Goal: Task Accomplishment & Management: Manage account settings

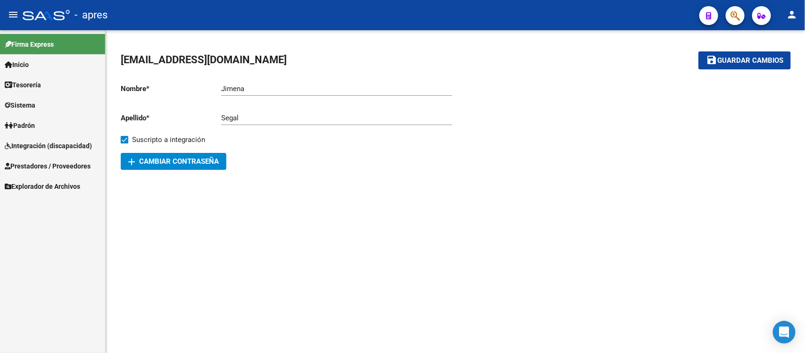
click at [61, 149] on span "Integración (discapacidad)" at bounding box center [48, 145] width 87 height 10
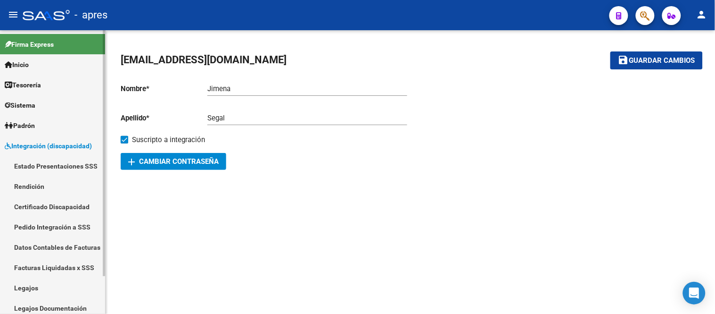
click at [73, 149] on span "Integración (discapacidad)" at bounding box center [48, 145] width 87 height 10
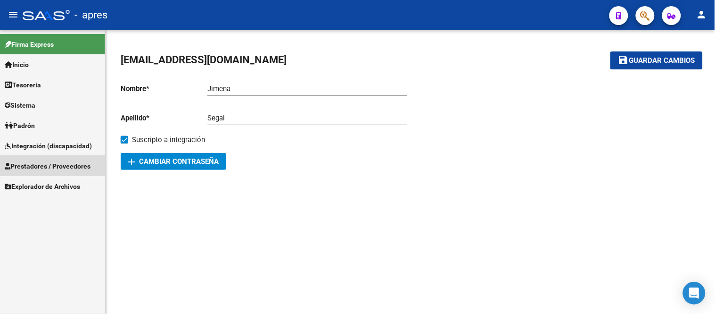
click at [75, 165] on span "Prestadores / Proveedores" at bounding box center [48, 166] width 86 height 10
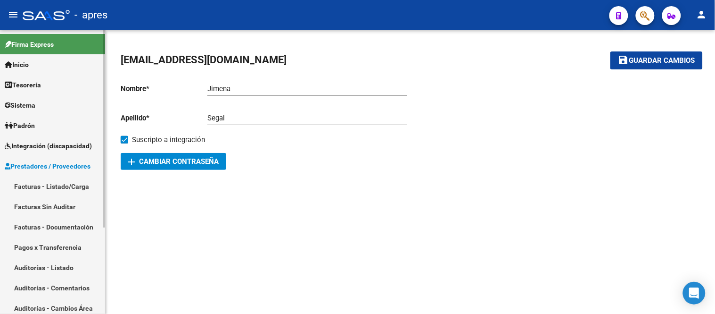
click at [85, 188] on link "Facturas - Listado/Carga" at bounding box center [52, 186] width 105 height 20
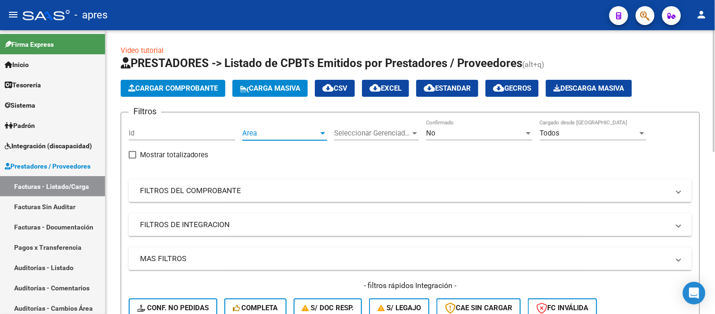
click at [248, 137] on span "Area" at bounding box center [280, 133] width 76 height 8
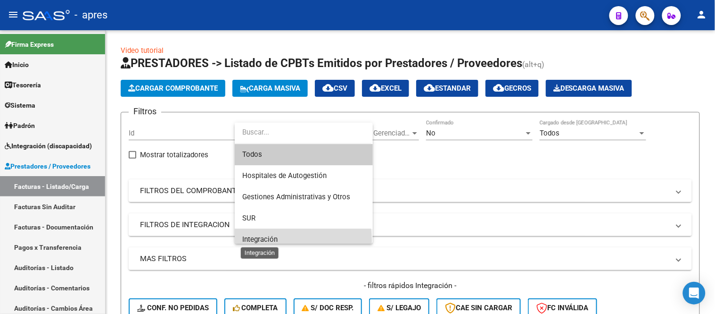
click at [264, 241] on span "Integración" at bounding box center [259, 239] width 35 height 8
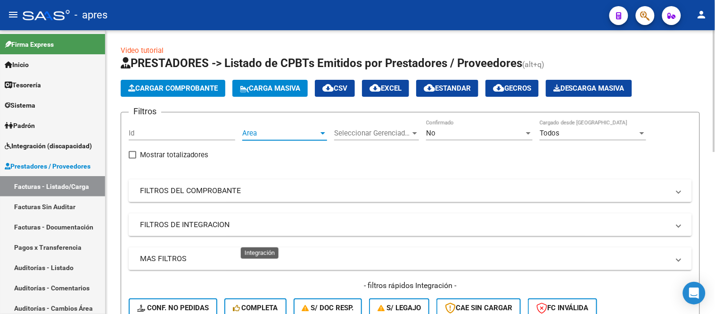
scroll to position [7, 0]
click at [364, 129] on span "Seleccionar Gerenciador" at bounding box center [372, 133] width 76 height 8
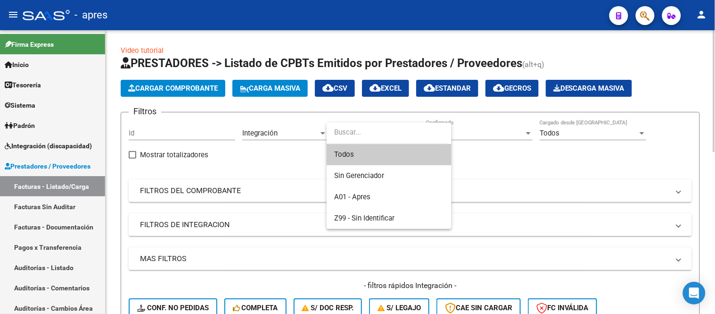
drag, startPoint x: 369, startPoint y: 149, endPoint x: 418, endPoint y: 135, distance: 50.9
click at [370, 149] on span "Todos" at bounding box center [389, 154] width 110 height 21
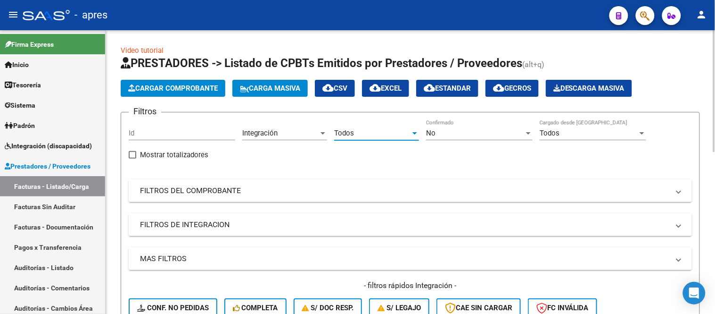
click at [428, 129] on span "No" at bounding box center [430, 133] width 9 height 8
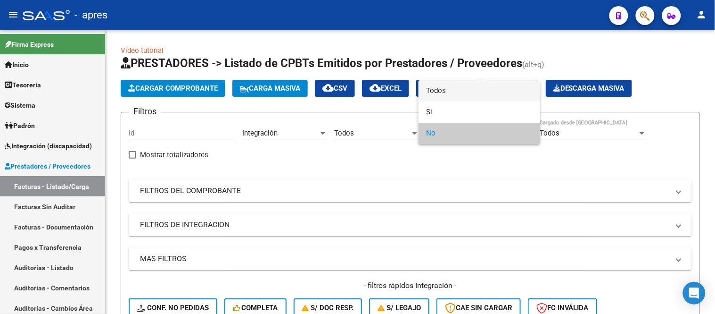
click at [439, 87] on span "Todos" at bounding box center [479, 90] width 107 height 21
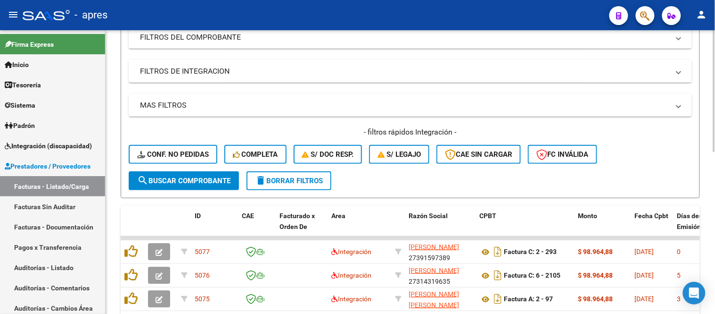
scroll to position [157, 0]
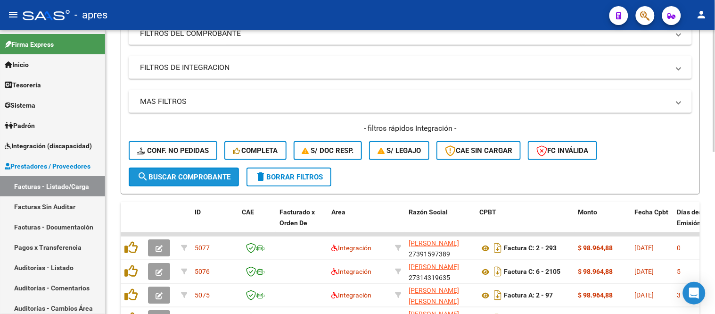
click at [191, 175] on span "search Buscar Comprobante" at bounding box center [183, 177] width 93 height 8
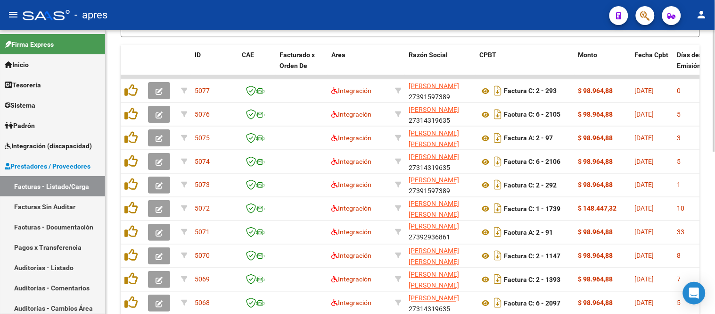
scroll to position [379, 0]
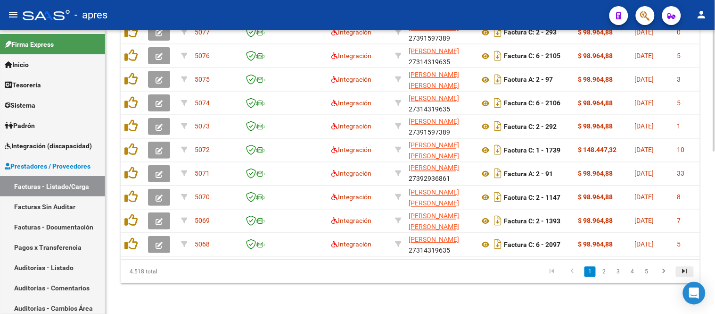
click at [644, 272] on link "go to last page" at bounding box center [685, 271] width 18 height 10
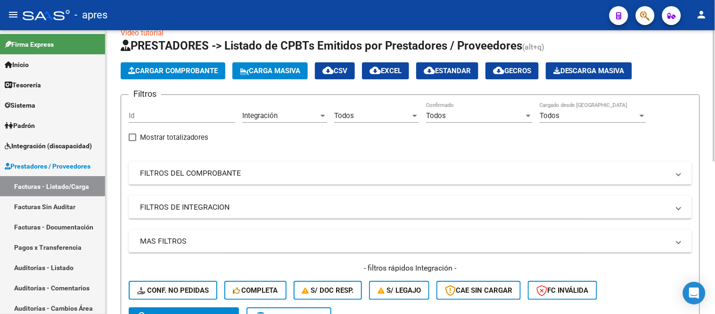
scroll to position [0, 0]
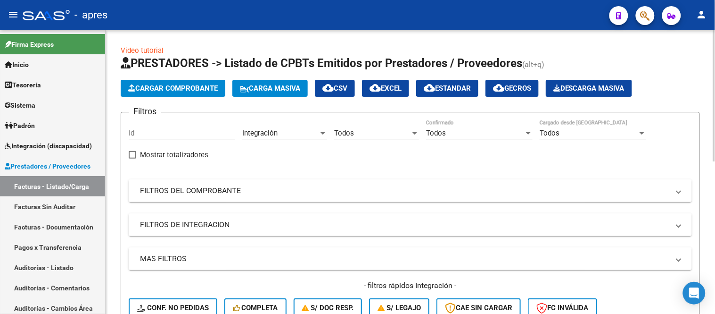
click at [363, 132] on div "Todos" at bounding box center [372, 133] width 76 height 8
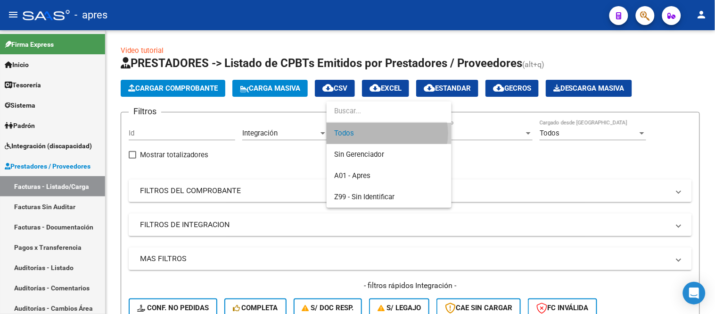
click at [383, 133] on span "Todos" at bounding box center [389, 133] width 110 height 21
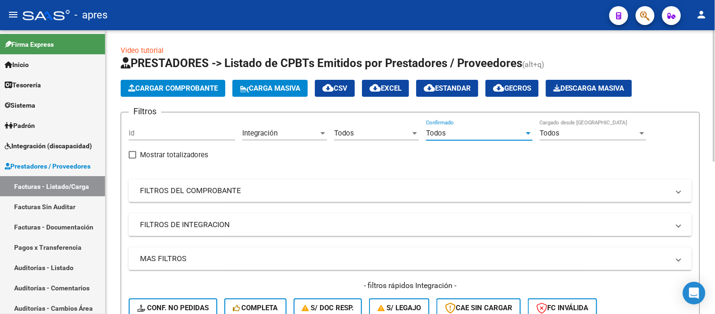
click at [465, 129] on div "Todos" at bounding box center [475, 133] width 98 height 8
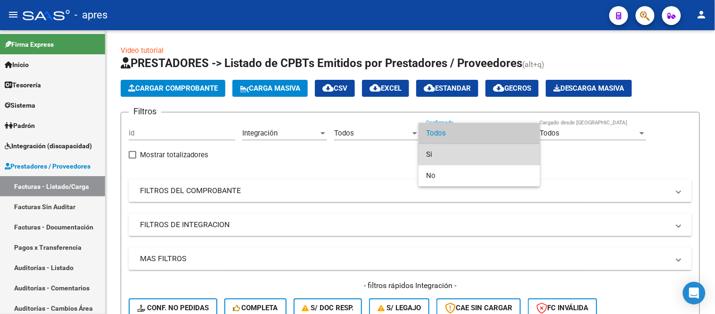
click at [463, 162] on span "Si" at bounding box center [479, 154] width 107 height 21
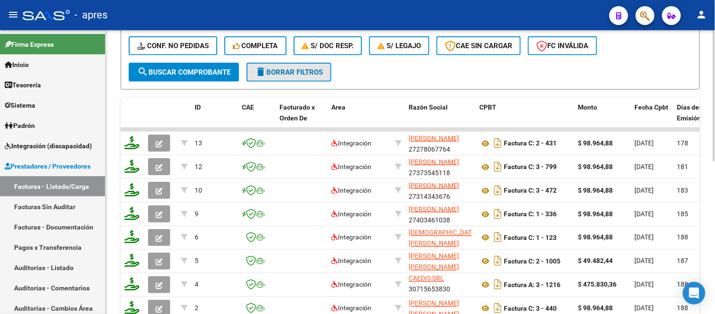
click at [265, 75] on mat-icon "delete" at bounding box center [260, 71] width 11 height 11
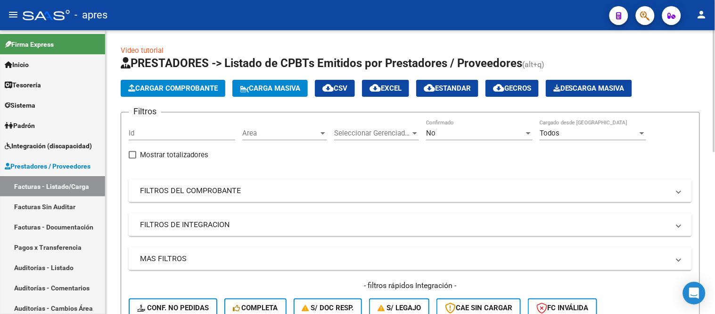
click at [301, 135] on span "Area" at bounding box center [280, 133] width 76 height 8
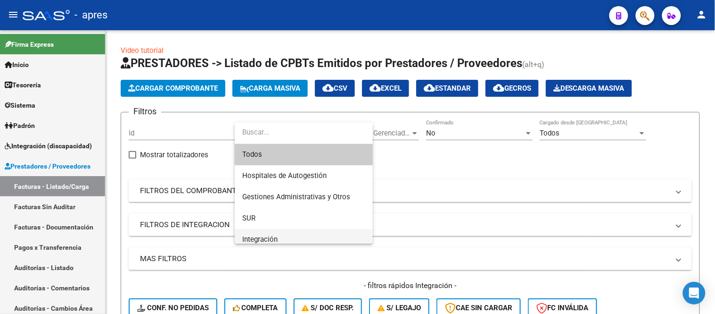
click at [289, 233] on span "Integración" at bounding box center [303, 239] width 123 height 21
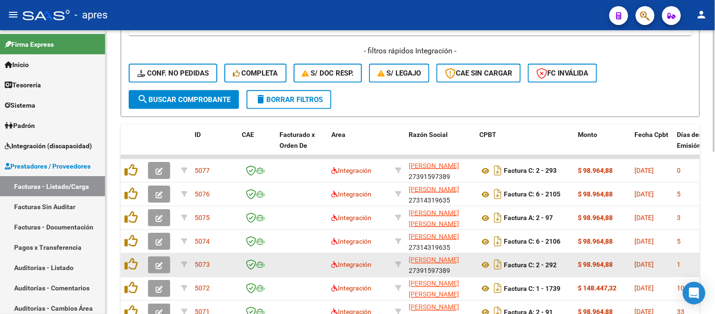
scroll to position [262, 0]
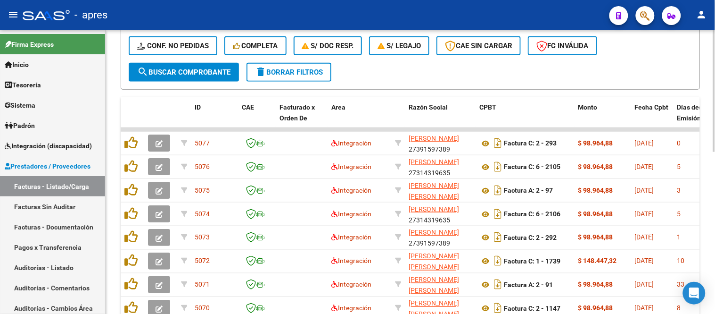
click at [198, 73] on span "search Buscar Comprobante" at bounding box center [183, 72] width 93 height 8
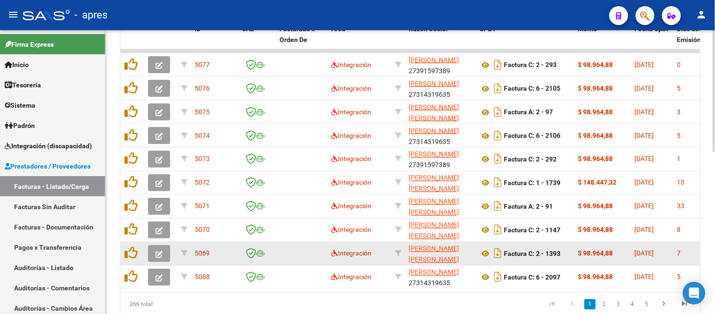
scroll to position [379, 0]
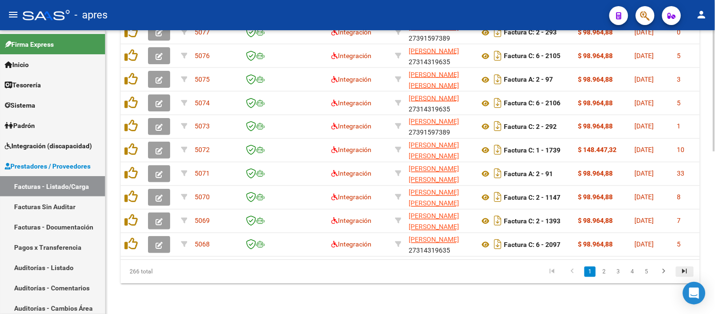
click at [644, 274] on icon "go to last page" at bounding box center [685, 272] width 12 height 11
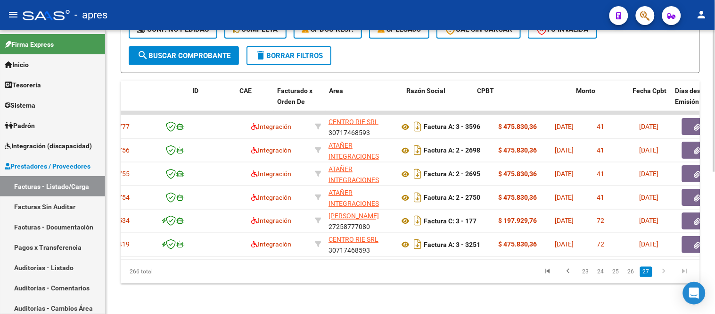
scroll to position [0, 0]
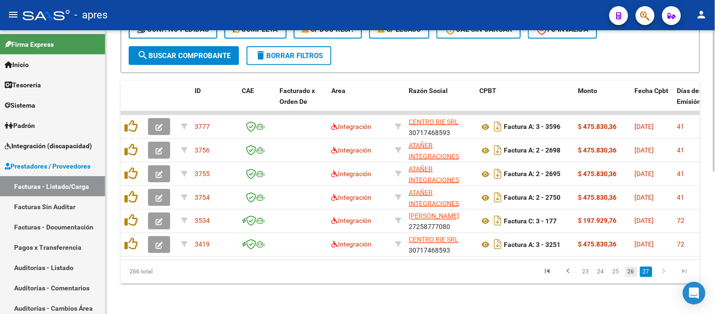
click at [634, 273] on link "26" at bounding box center [631, 271] width 12 height 10
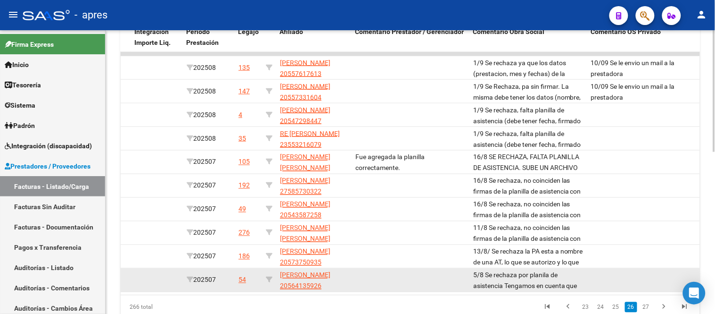
scroll to position [274, 0]
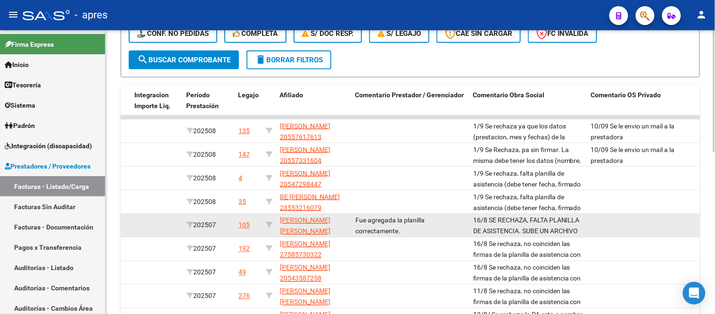
click at [472, 223] on datatable-body-cell "16/8 SE RECHAZA, FALTA PLANILLA DE ASISTENCIA. SUBE UN ARCHIVO ZIP CON 3 CAPTIR…" at bounding box center [529, 225] width 118 height 23
click at [163, 227] on datatable-body-cell at bounding box center [157, 225] width 52 height 23
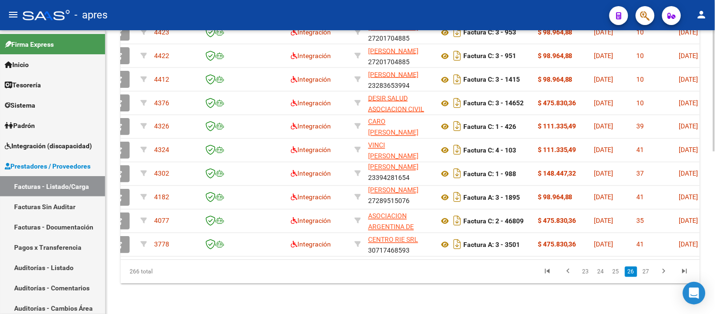
scroll to position [0, 0]
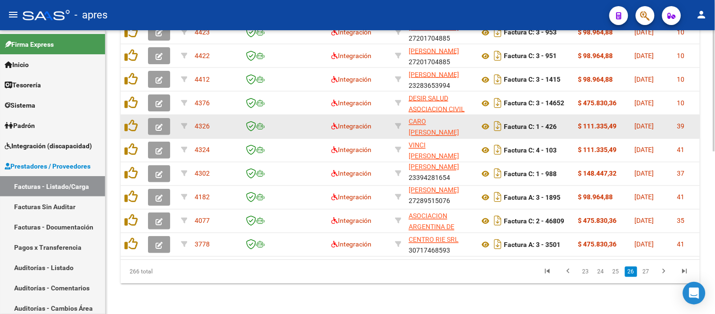
click at [151, 122] on button "button" at bounding box center [159, 126] width 22 height 17
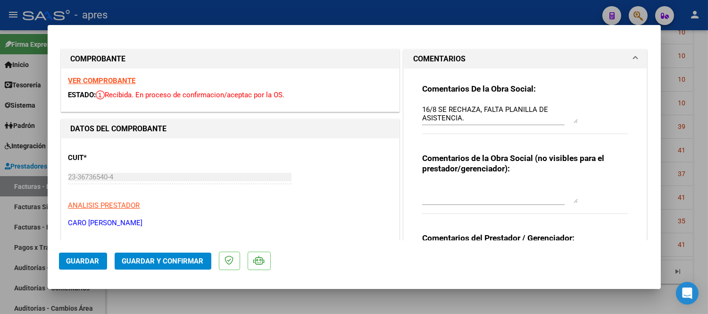
click at [395, 282] on div at bounding box center [354, 157] width 708 height 314
type input "$ 0,00"
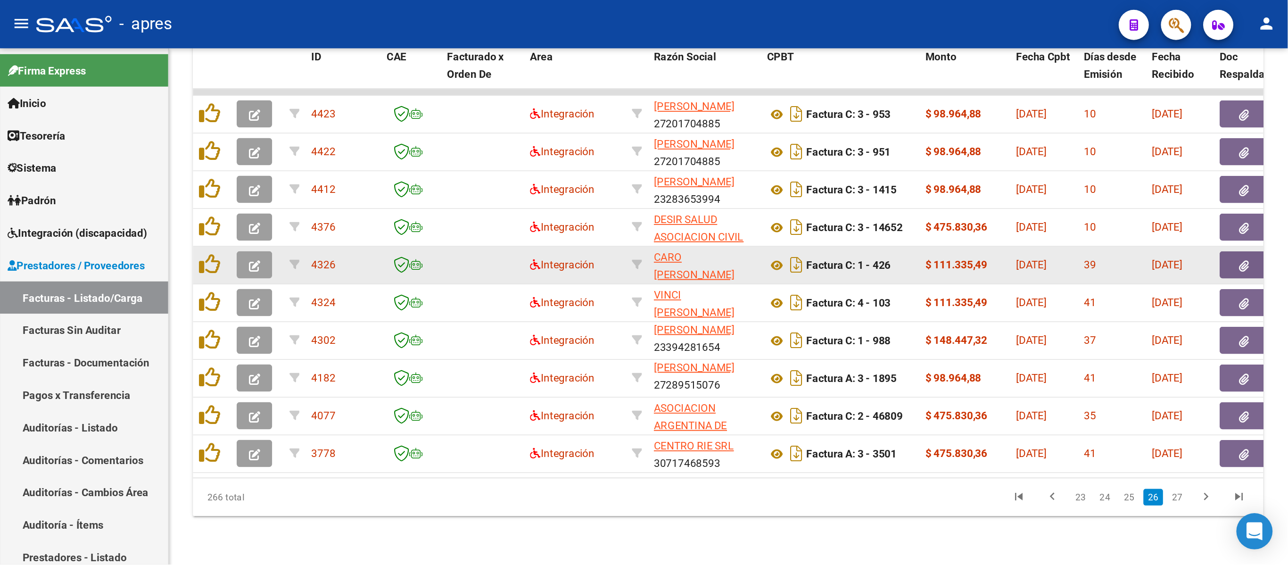
scroll to position [11, 0]
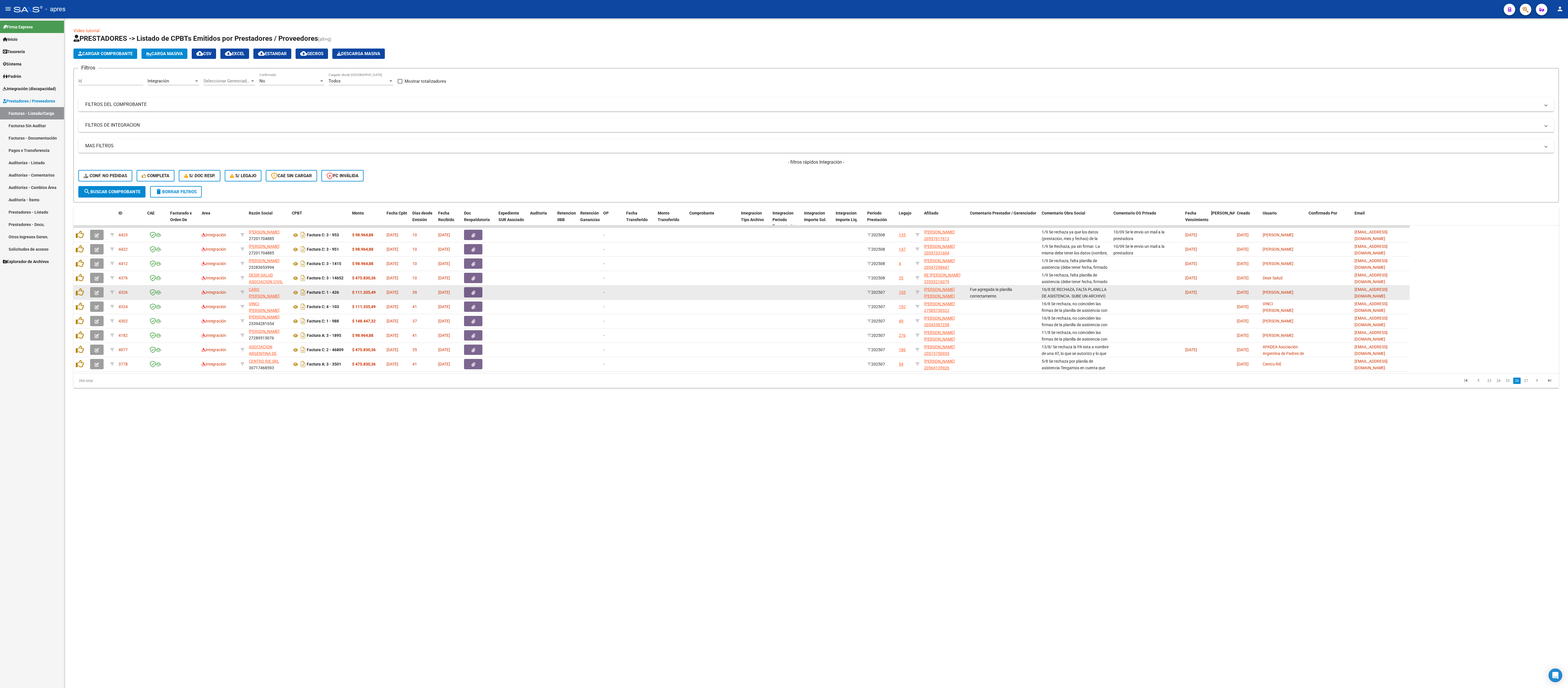
click at [392, 172] on datatable-body-cell at bounding box center [817, 292] width 32 height 14
click at [392, 172] on datatable-body-cell "39" at bounding box center [423, 292] width 26 height 14
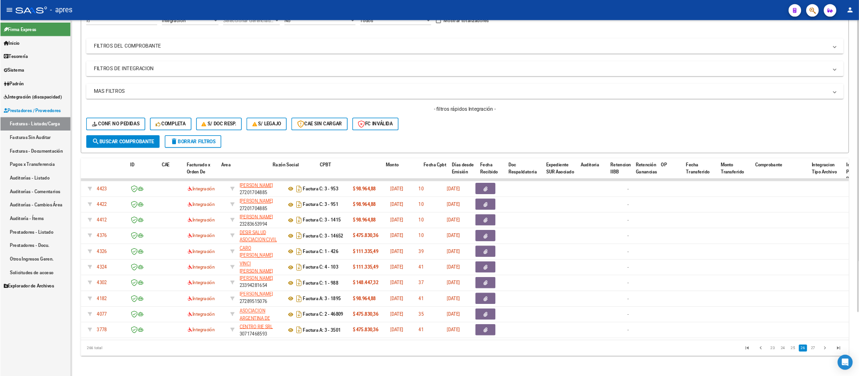
scroll to position [0, 0]
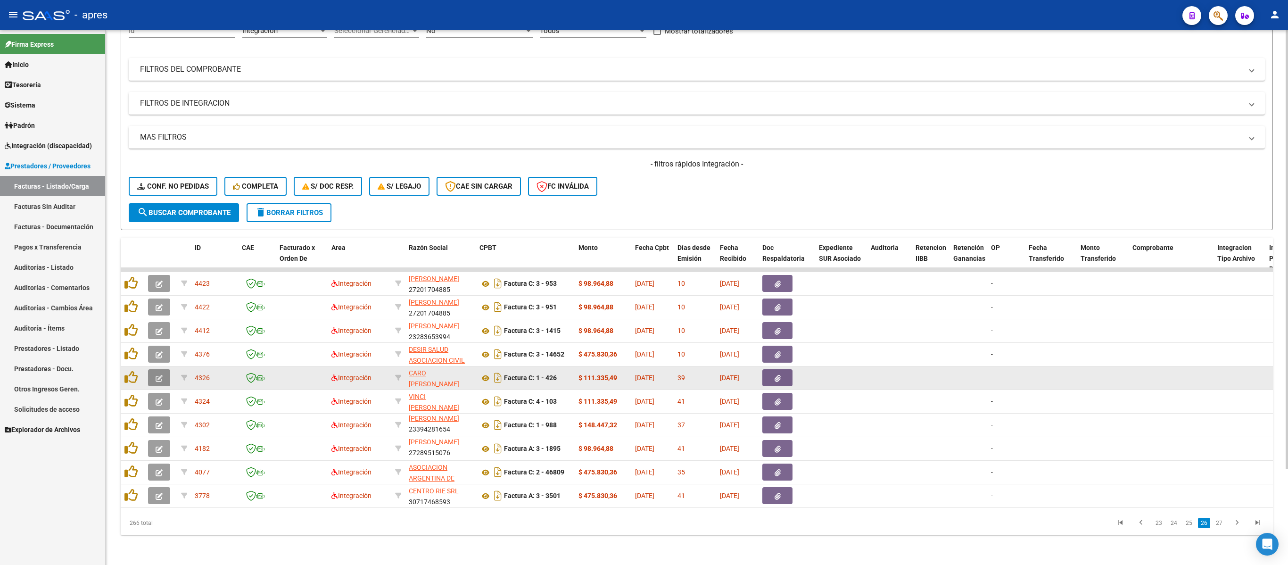
click at [156, 282] on button "button" at bounding box center [159, 377] width 22 height 17
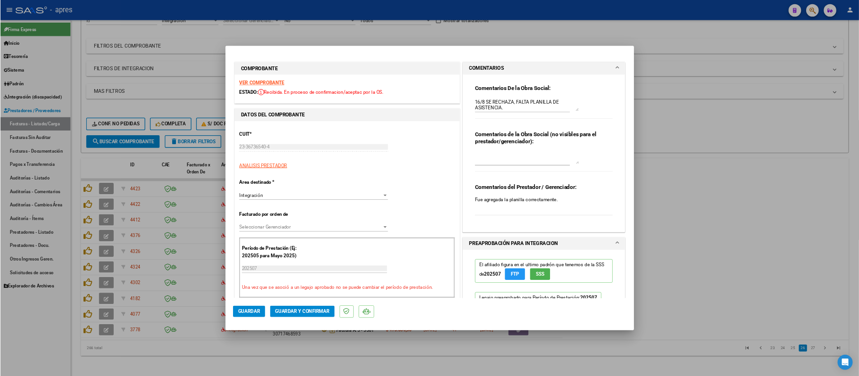
scroll to position [11, 0]
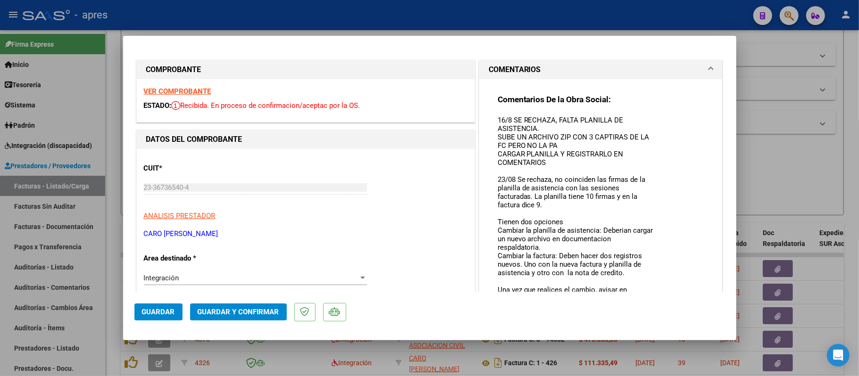
drag, startPoint x: 641, startPoint y: 127, endPoint x: 645, endPoint y: 286, distance: 158.5
click at [644, 282] on mat-dialog-container "COMPROBANTE VER COMPROBANTE ESTADO: Recibida. En proceso de confirmacion/acepta…" at bounding box center [429, 188] width 613 height 304
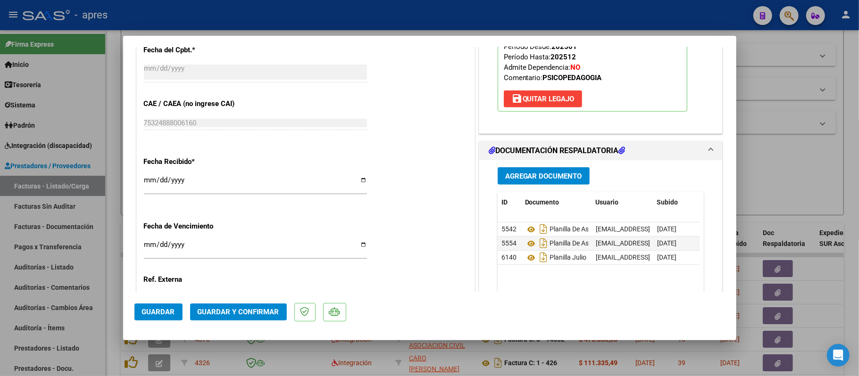
scroll to position [668, 0]
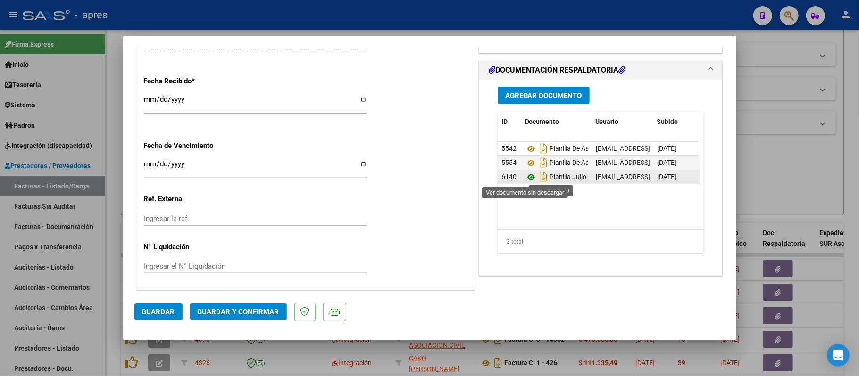
click at [527, 178] on icon at bounding box center [531, 177] width 12 height 11
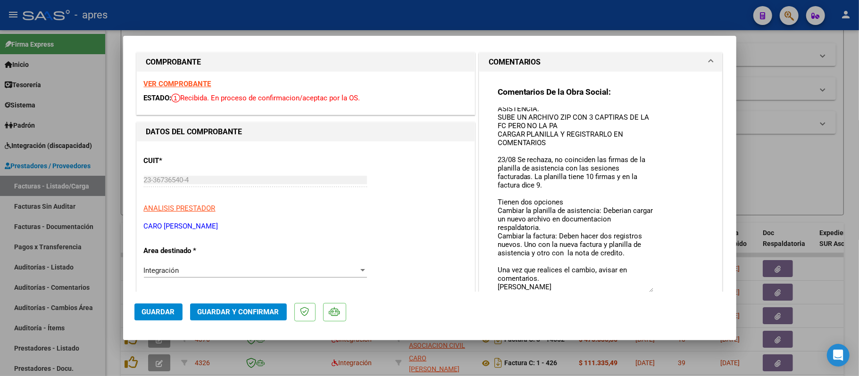
scroll to position [0, 0]
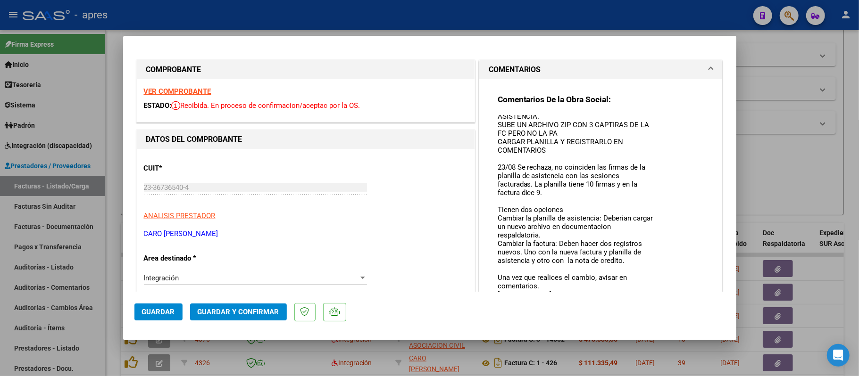
click at [177, 90] on strong "VER COMPROBANTE" at bounding box center [177, 91] width 67 height 8
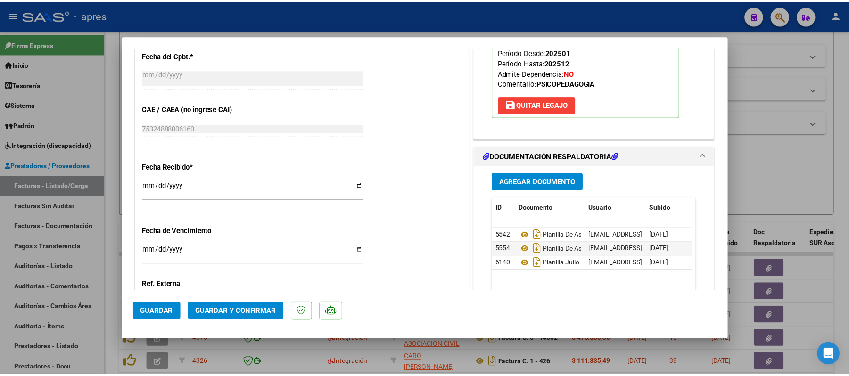
scroll to position [668, 0]
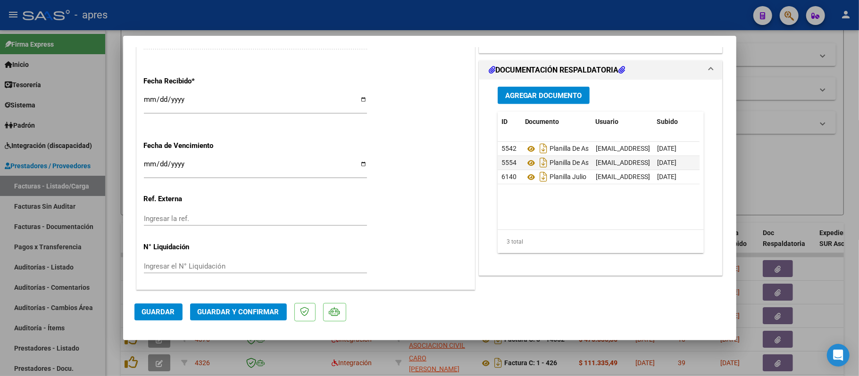
click at [266, 282] on button "Guardar y Confirmar" at bounding box center [238, 312] width 97 height 17
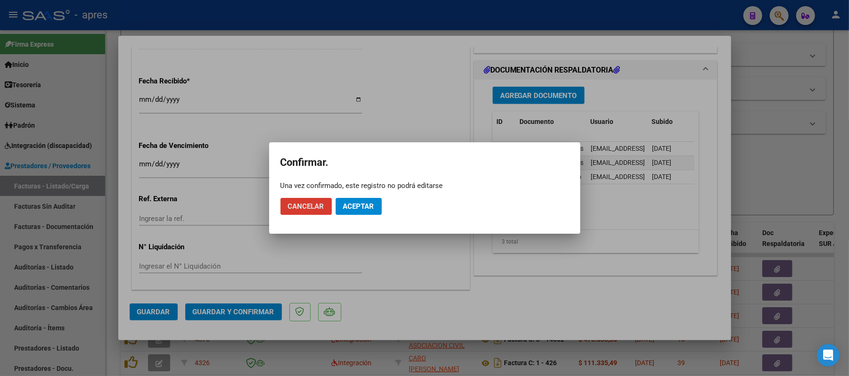
click at [361, 210] on span "Aceptar" at bounding box center [358, 206] width 31 height 8
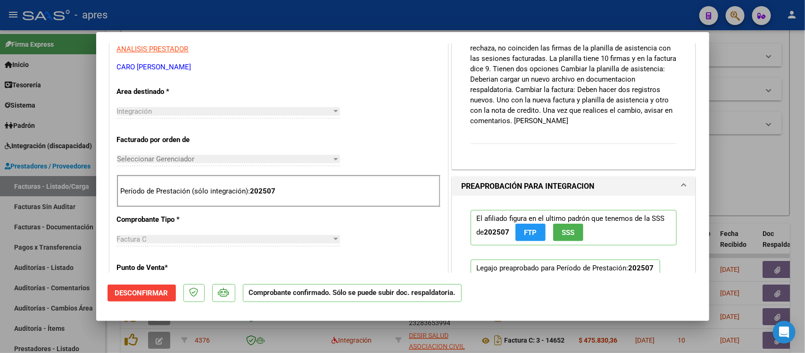
scroll to position [215, 0]
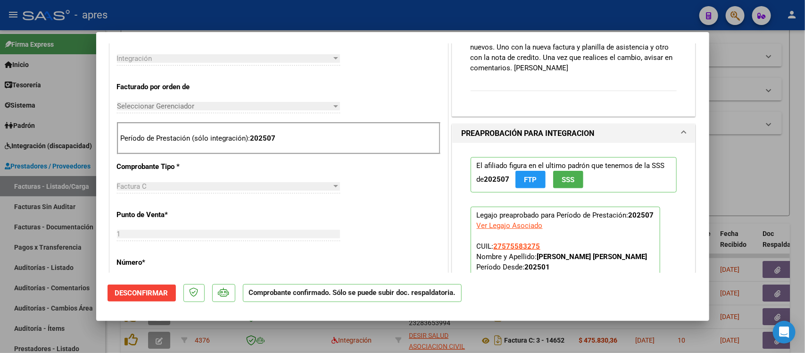
drag, startPoint x: 695, startPoint y: 118, endPoint x: 696, endPoint y: 107, distance: 10.9
click at [644, 111] on mat-dialog-content "COMPROBANTE VER COMPROBANTE ESTADO: El comprobante fue aceptado por la obra soc…" at bounding box center [402, 157] width 613 height 229
click at [644, 102] on mat-dialog-content "COMPROBANTE VER COMPROBANTE ESTADO: El comprobante fue aceptado por la obra soc…" at bounding box center [402, 157] width 613 height 229
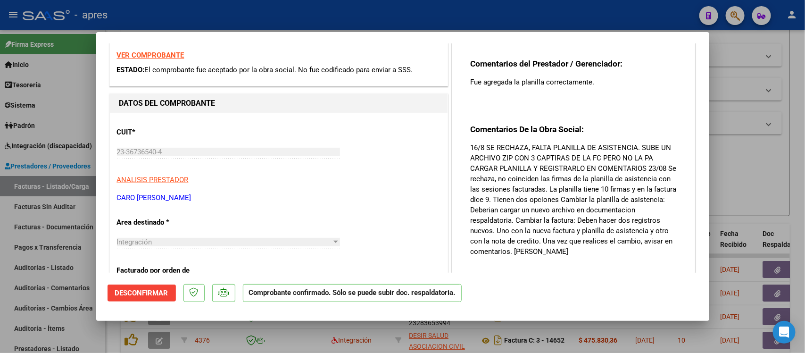
scroll to position [0, 0]
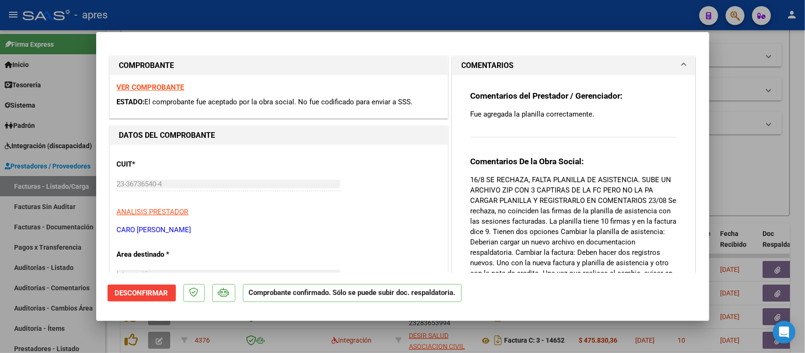
click at [174, 86] on strong "VER COMPROBANTE" at bounding box center [150, 87] width 67 height 8
click at [316, 282] on div at bounding box center [402, 176] width 805 height 353
type input "$ 0,00"
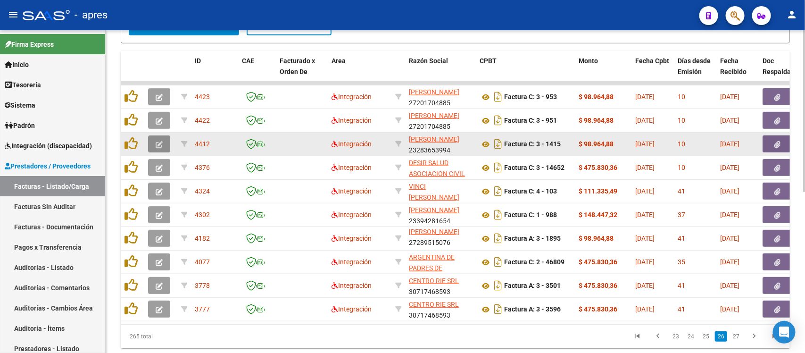
click at [150, 145] on button "button" at bounding box center [159, 143] width 22 height 17
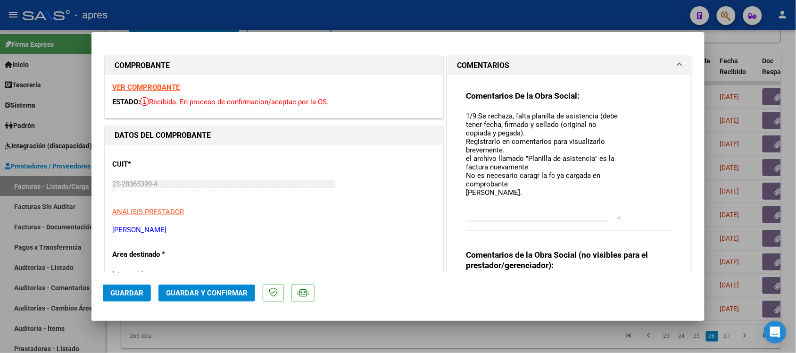
drag, startPoint x: 612, startPoint y: 125, endPoint x: 619, endPoint y: 215, distance: 89.8
click at [619, 215] on div "Comentarios De la Obra Social: 1/9 Se rechaza, falta planilla de asistencia (de…" at bounding box center [569, 166] width 206 height 150
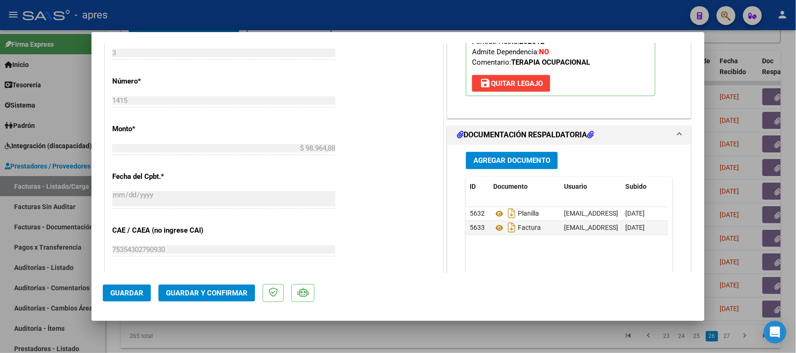
scroll to position [530, 0]
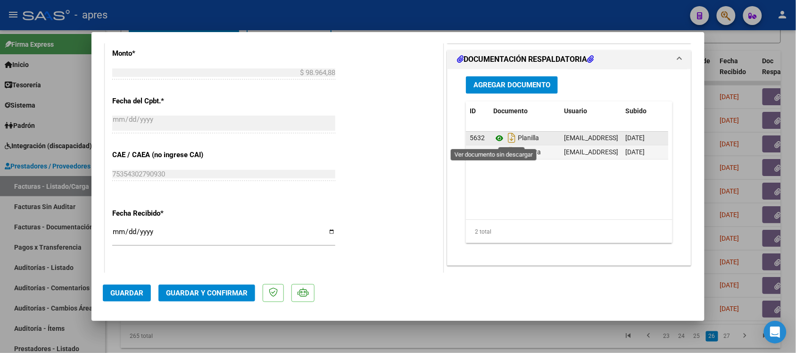
click at [495, 138] on icon at bounding box center [499, 138] width 12 height 11
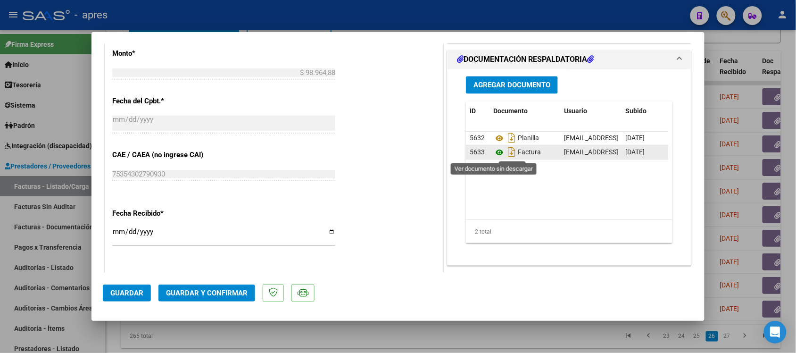
click at [493, 158] on icon at bounding box center [499, 152] width 12 height 11
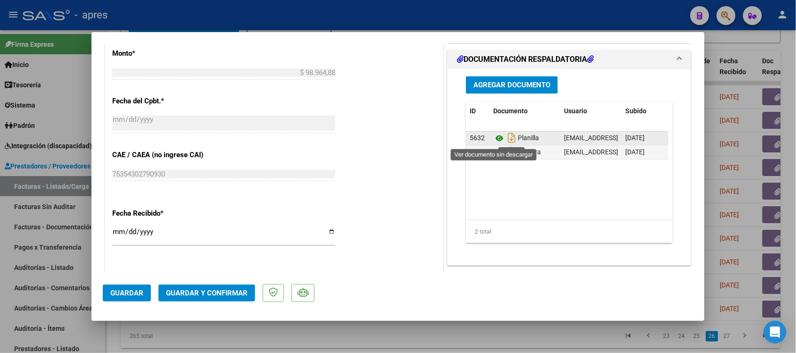
click at [493, 142] on icon at bounding box center [499, 138] width 12 height 11
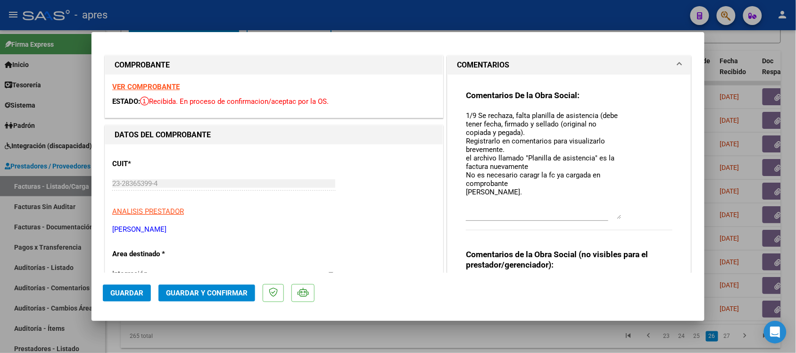
scroll to position [0, 0]
click at [158, 88] on strong "VER COMPROBANTE" at bounding box center [145, 87] width 67 height 8
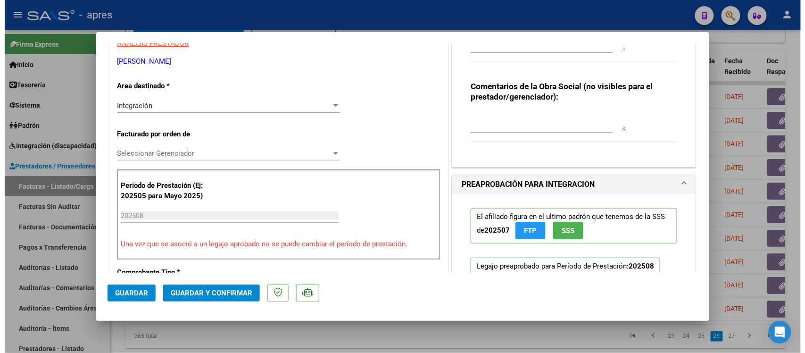
scroll to position [177, 0]
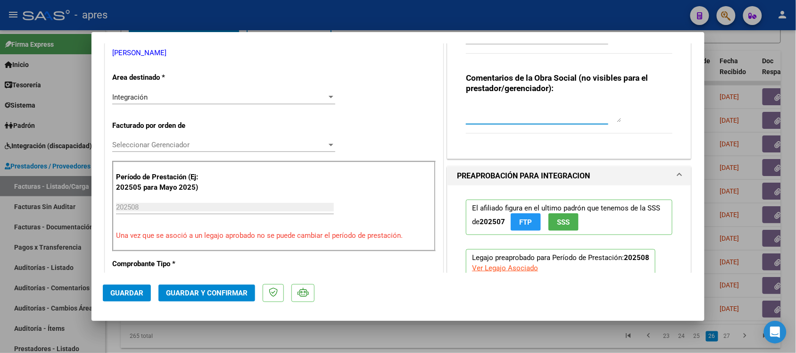
click at [514, 107] on textarea at bounding box center [544, 112] width 156 height 19
type textarea "S"
type textarea "11/09 Se le envio emial."
click at [536, 144] on div "Comentarios De la Obra Social: 1/9 Se rechaza, falta planilla de asistencia (de…" at bounding box center [569, 24] width 221 height 253
click at [131, 282] on button "Guardar" at bounding box center [127, 292] width 48 height 17
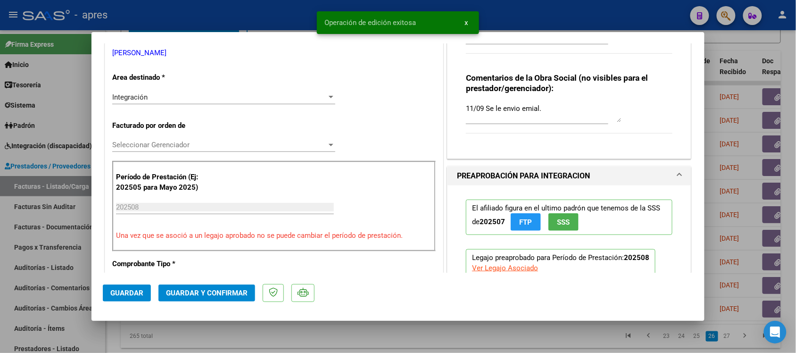
click at [169, 282] on div at bounding box center [398, 176] width 796 height 353
type input "$ 0,00"
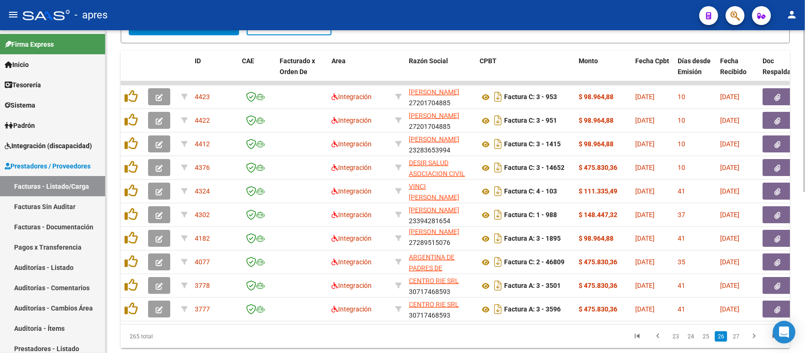
drag, startPoint x: 335, startPoint y: 315, endPoint x: 363, endPoint y: 319, distance: 29.1
click at [363, 282] on datatable-selection "4423 Integración CASTRIOTI ROSANA PATRICIA 27201704885 Factura C: 3 - 953 $ 98.…" at bounding box center [455, 318] width 669 height 8
click at [313, 282] on datatable-pager "23 24 25 26 27" at bounding box center [521, 336] width 528 height 16
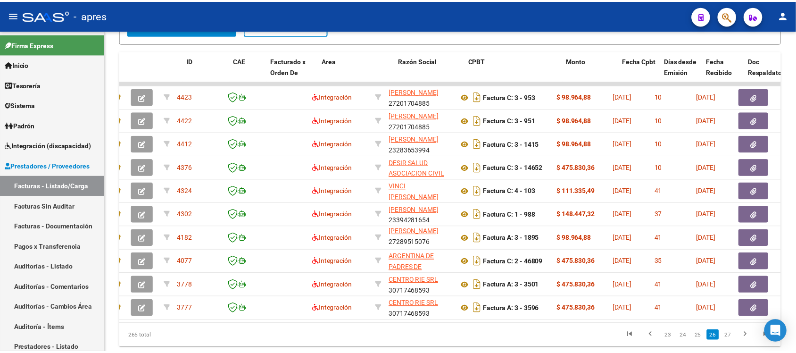
scroll to position [0, 0]
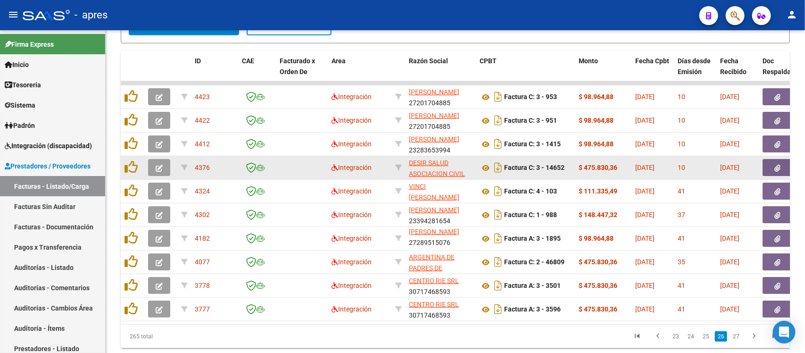
click at [158, 165] on icon "button" at bounding box center [159, 168] width 7 height 7
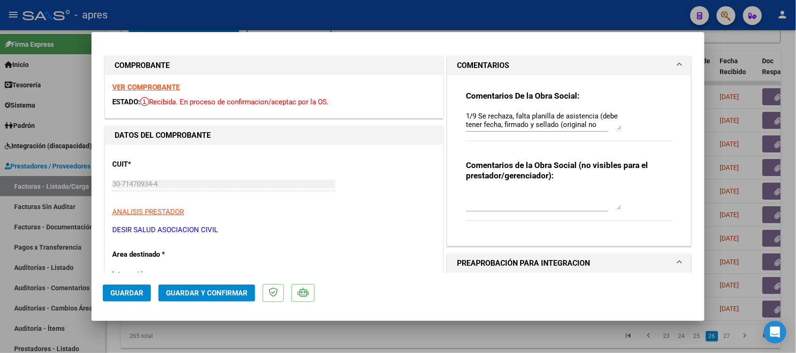
click at [317, 282] on div at bounding box center [398, 176] width 796 height 353
type input "$ 0,00"
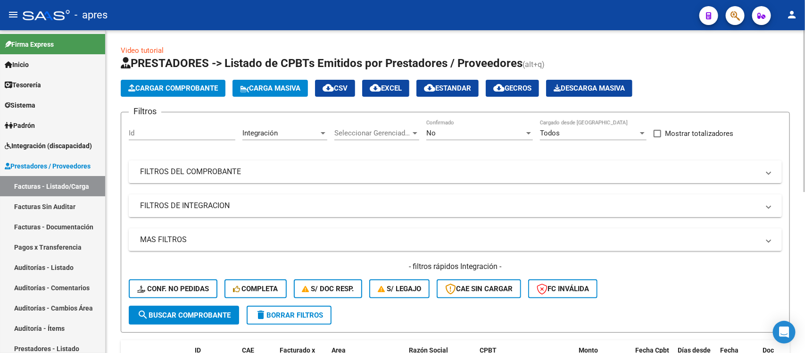
click at [593, 208] on mat-panel-title "FILTROS DE INTEGRACION" at bounding box center [449, 205] width 619 height 10
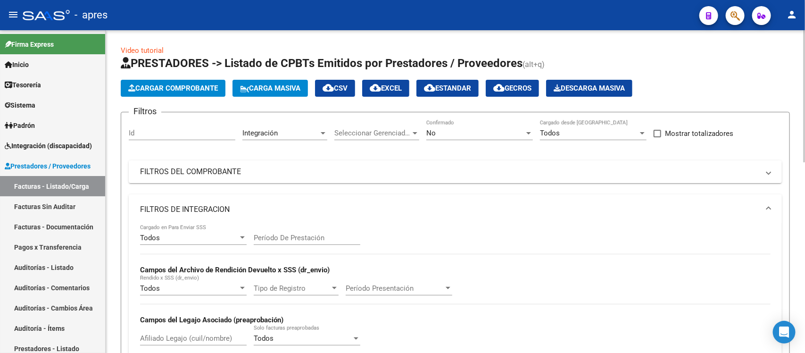
click at [595, 213] on div "Filtros Id Integración Area Seleccionar Gerenciador Seleccionar Gerenciador No …" at bounding box center [455, 285] width 653 height 330
click at [592, 217] on mat-expansion-panel-header "FILTROS DE INTEGRACION" at bounding box center [455, 209] width 653 height 30
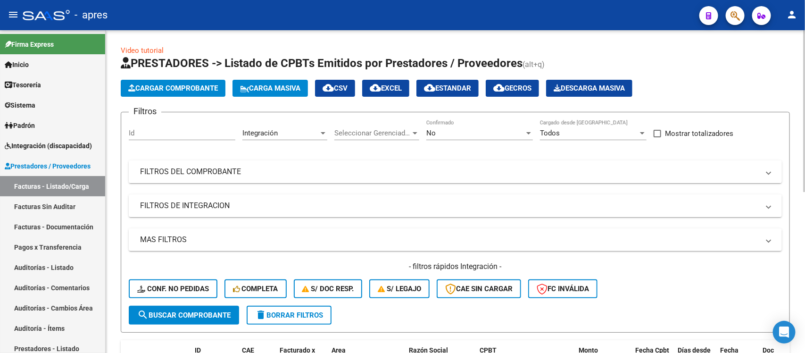
click at [595, 171] on mat-panel-title "FILTROS DEL COMPROBANTE" at bounding box center [449, 171] width 619 height 10
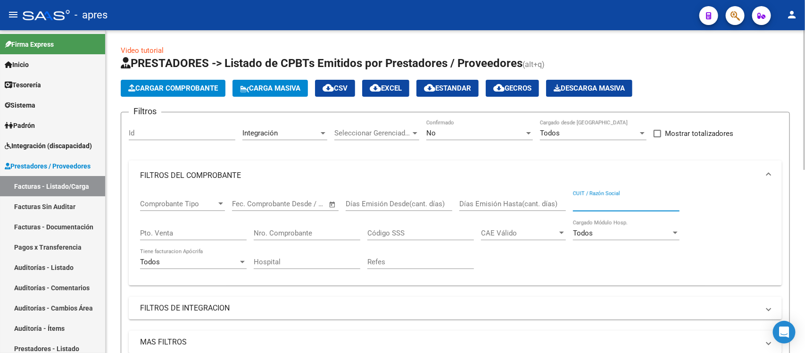
click at [606, 202] on input "CUIT / Razón Social" at bounding box center [626, 203] width 107 height 8
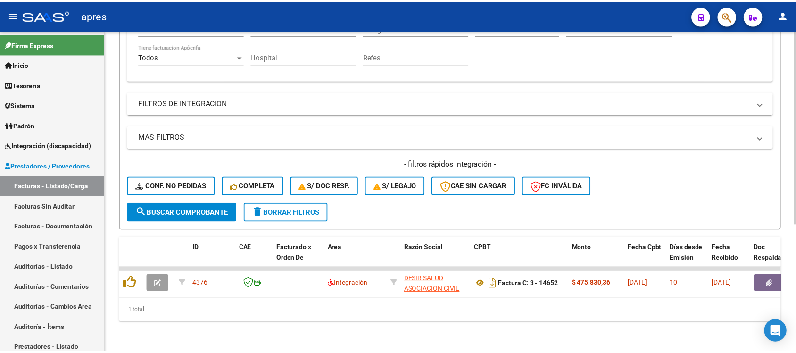
scroll to position [211, 0]
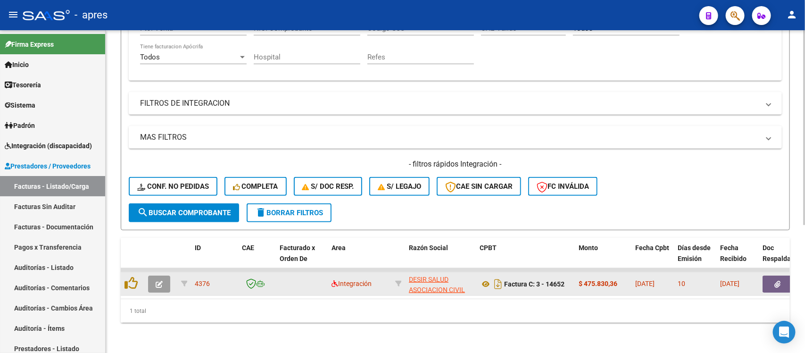
type input "desir"
click at [155, 282] on datatable-body-cell at bounding box center [160, 283] width 33 height 23
click at [156, 281] on icon "button" at bounding box center [159, 284] width 7 height 7
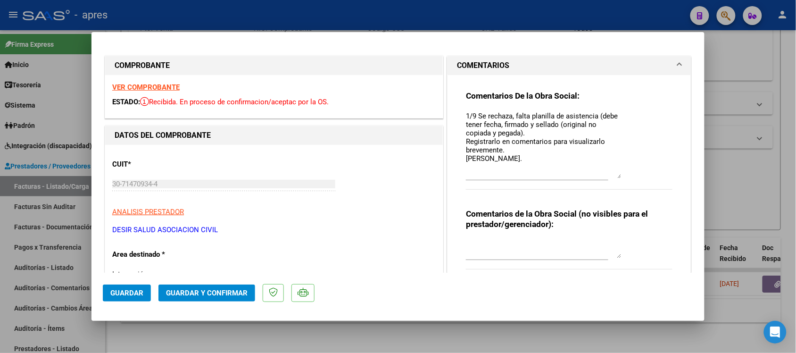
drag, startPoint x: 614, startPoint y: 123, endPoint x: 625, endPoint y: 172, distance: 50.2
click at [625, 172] on div "Comentarios De la Obra Social: 1/9 Se rechaza, falta planilla de asistencia (de…" at bounding box center [569, 145] width 206 height 109
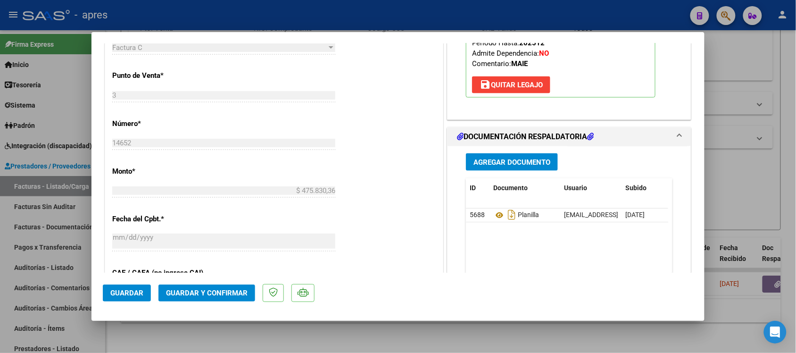
scroll to position [471, 0]
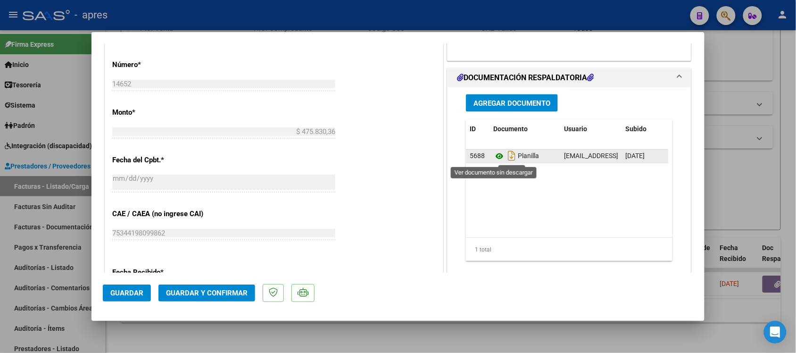
click at [498, 159] on icon at bounding box center [499, 156] width 12 height 11
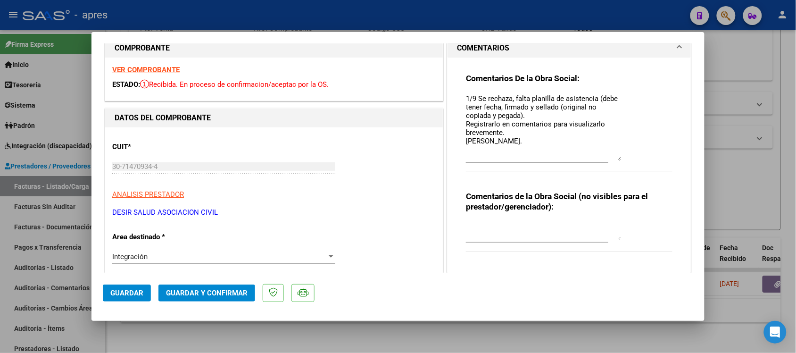
scroll to position [0, 0]
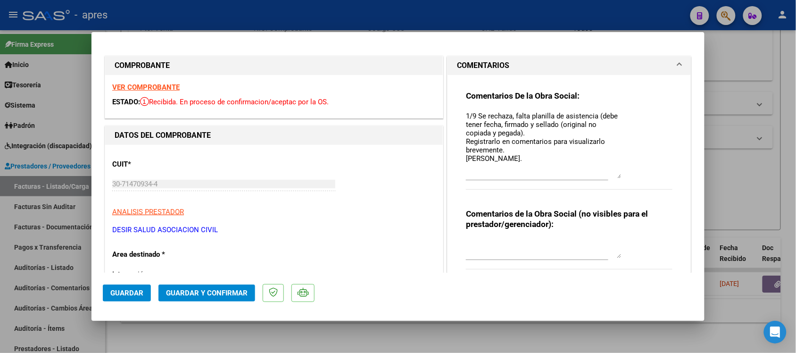
click at [168, 86] on strong "VER COMPROBANTE" at bounding box center [145, 87] width 67 height 8
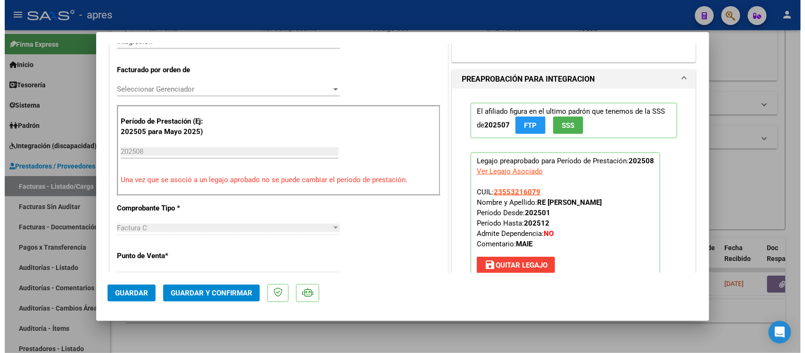
scroll to position [236, 0]
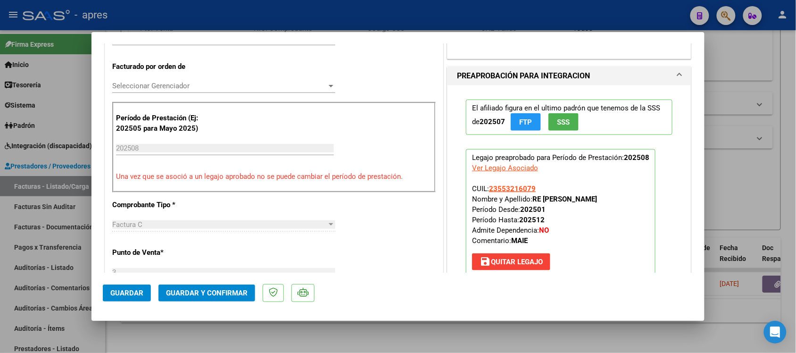
click at [189, 282] on span "Guardar y Confirmar" at bounding box center [207, 293] width 82 height 8
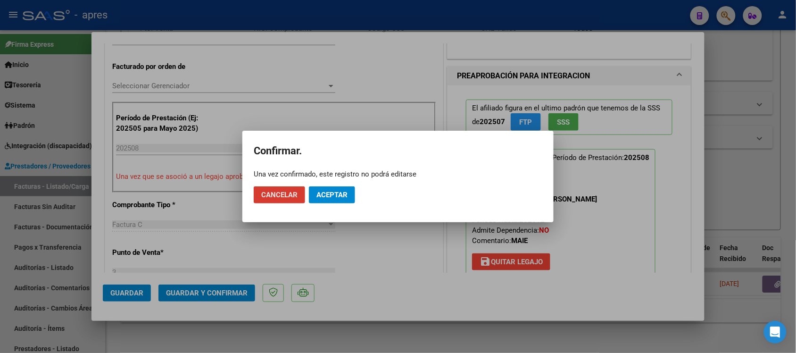
click at [340, 190] on span "Aceptar" at bounding box center [331, 194] width 31 height 8
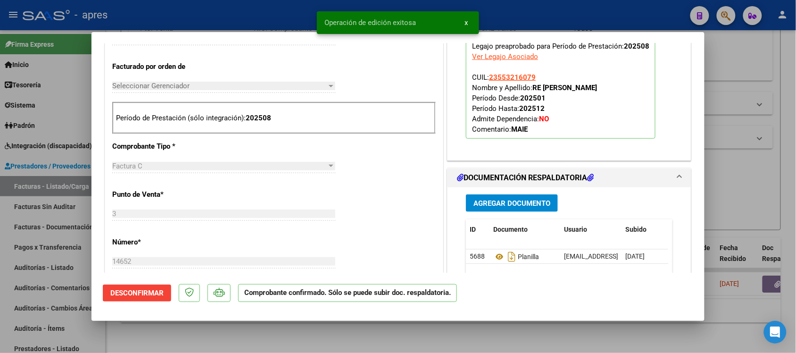
click at [182, 282] on div at bounding box center [398, 176] width 796 height 353
type input "$ 0,00"
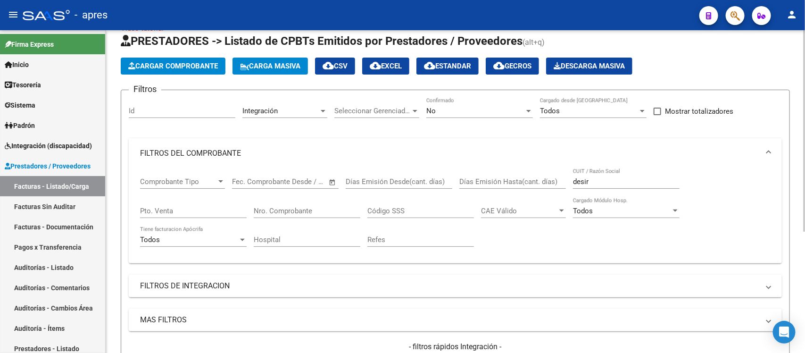
scroll to position [17, 0]
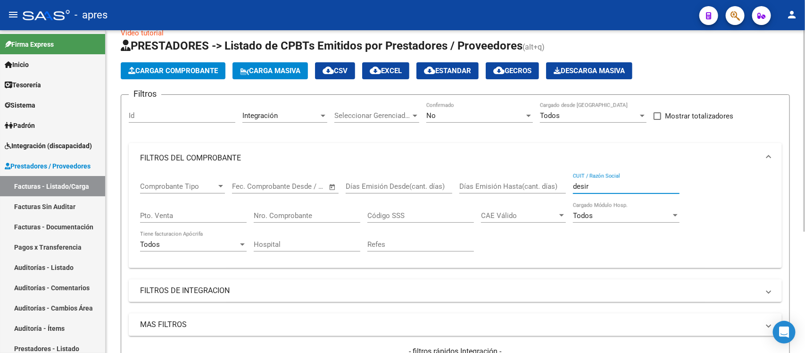
drag, startPoint x: 541, startPoint y: 192, endPoint x: 500, endPoint y: 192, distance: 41.0
click at [479, 204] on div "Comprobante Tipo Comprobante Tipo Fecha inicio – Fecha fin Fec. Comprobante Des…" at bounding box center [455, 216] width 630 height 87
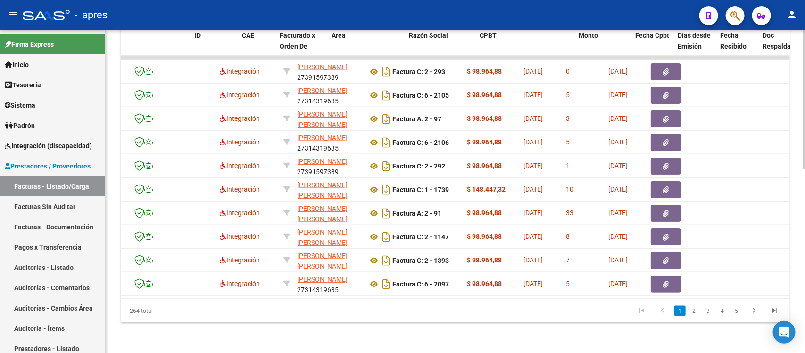
scroll to position [0, 0]
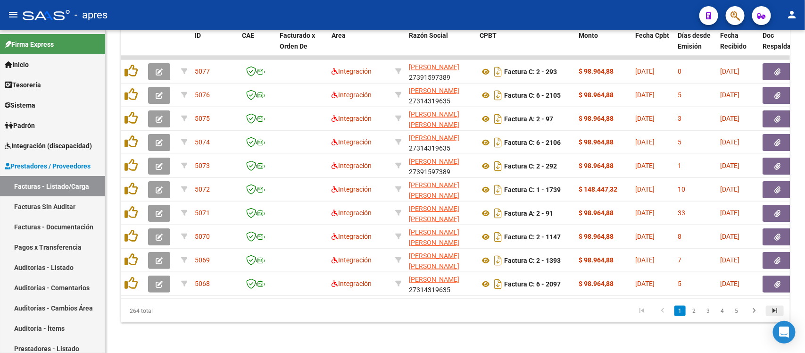
click at [644, 282] on icon "go to last page" at bounding box center [774, 311] width 12 height 11
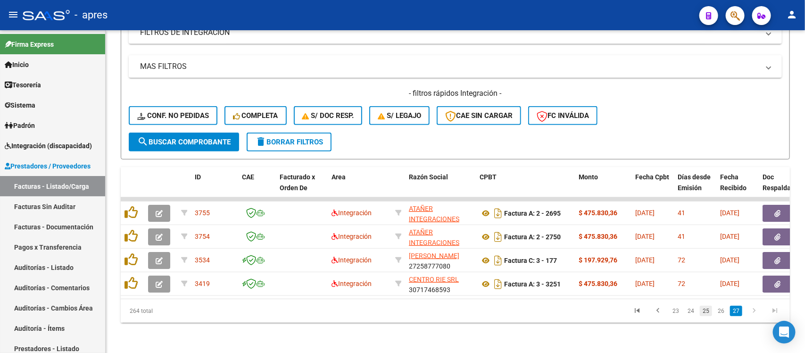
scroll to position [281, 0]
click at [644, 282] on link "25" at bounding box center [706, 310] width 12 height 10
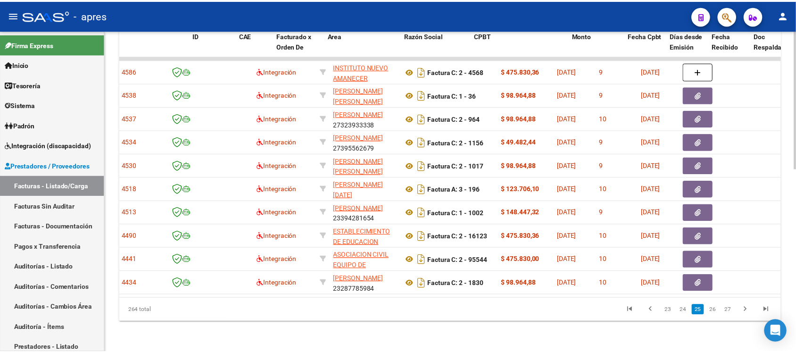
scroll to position [0, 0]
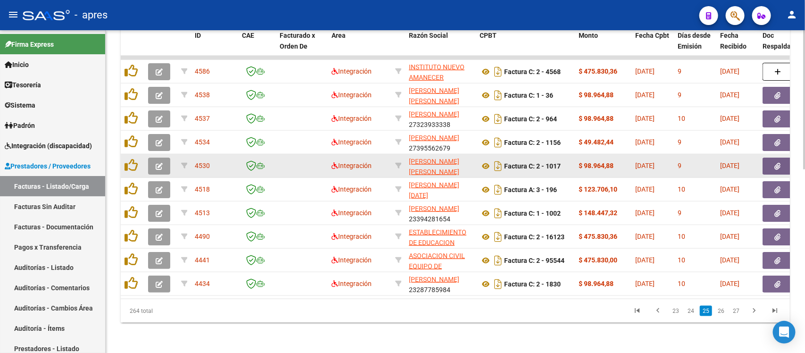
click at [165, 157] on button "button" at bounding box center [159, 165] width 22 height 17
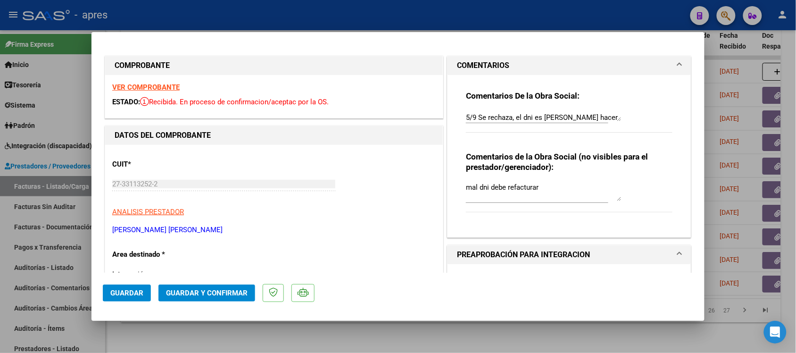
drag, startPoint x: 611, startPoint y: 127, endPoint x: 619, endPoint y: 111, distance: 17.9
click at [619, 111] on div "Comentarios De la Obra Social: 5/9 Se rechaza, el dni es erroneo Debe hacer dos…" at bounding box center [569, 117] width 206 height 52
click at [613, 195] on textarea "mal dni debe refacturar" at bounding box center [544, 192] width 156 height 20
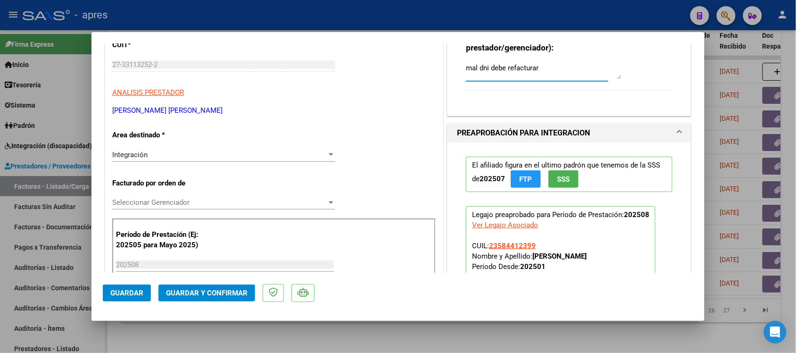
scroll to position [59, 0]
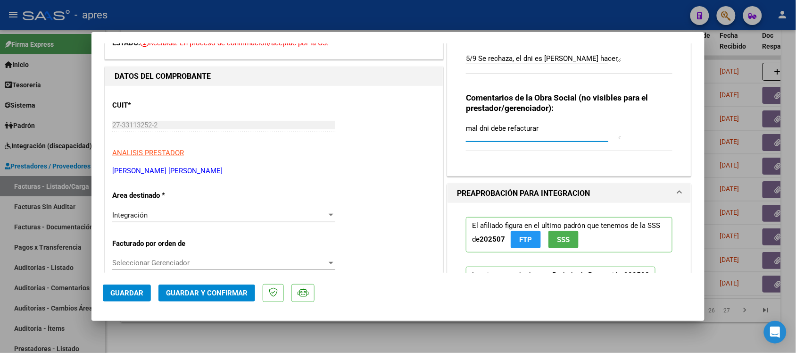
click at [230, 213] on div "Integración" at bounding box center [219, 215] width 215 height 8
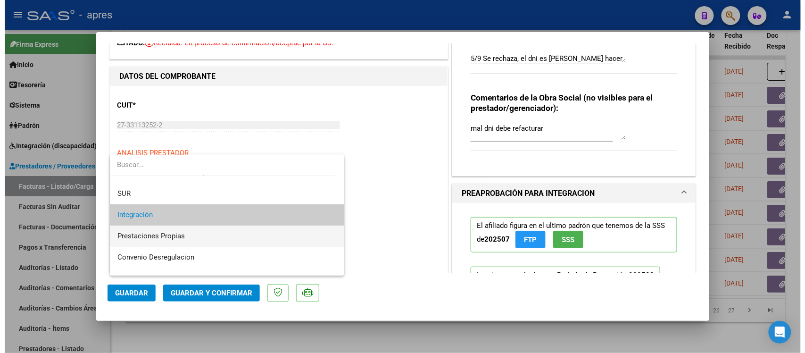
scroll to position [91, 0]
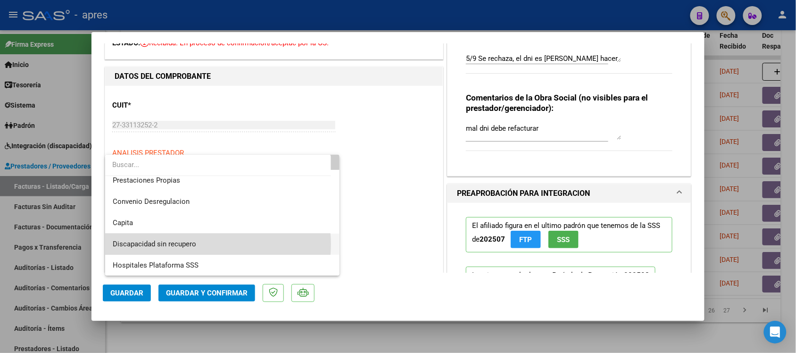
click at [212, 244] on span "Discapacidad sin recupero" at bounding box center [223, 243] width 220 height 21
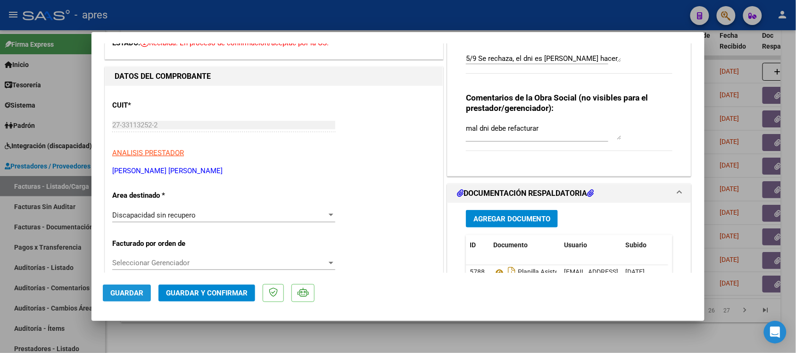
click at [132, 282] on span "Guardar" at bounding box center [126, 293] width 33 height 8
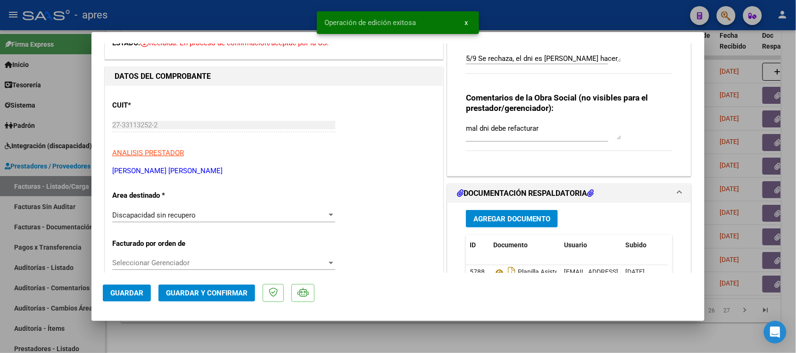
click at [187, 282] on div at bounding box center [398, 176] width 796 height 353
type input "$ 0,00"
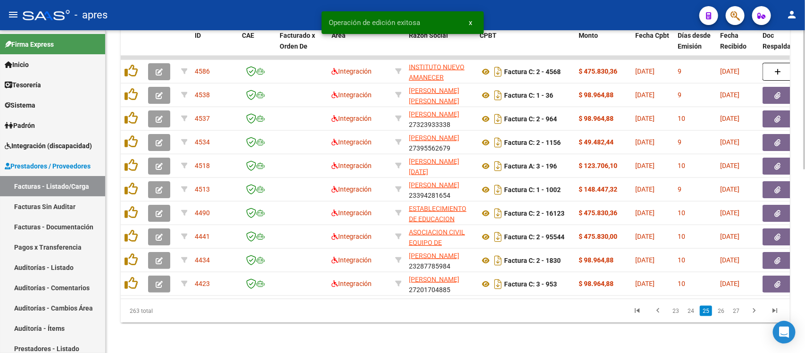
drag, startPoint x: 196, startPoint y: 289, endPoint x: 308, endPoint y: 296, distance: 112.0
click at [314, 282] on datatable-body "4586 Integración INSTITUTO NUEVO AMANECER SOCIEDAD ANONIMA 33710442709 Factura …" at bounding box center [455, 177] width 669 height 243
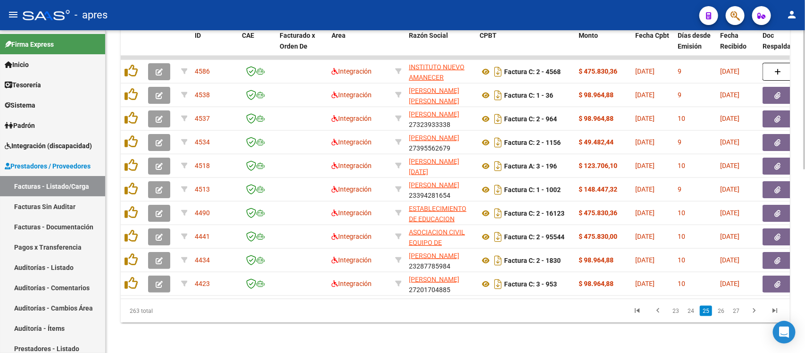
drag, startPoint x: 292, startPoint y: 300, endPoint x: 354, endPoint y: 299, distance: 61.3
click at [354, 282] on div "263 total 23 24 25 26 27" at bounding box center [455, 311] width 669 height 24
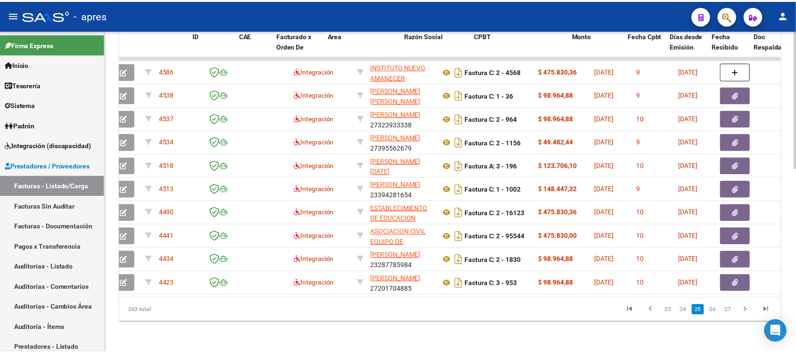
scroll to position [0, 0]
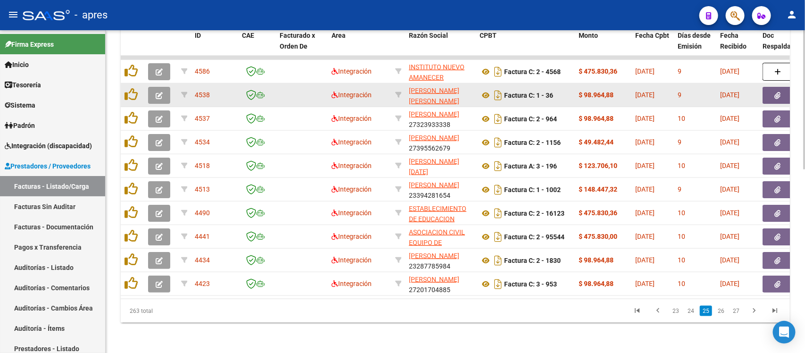
click at [157, 92] on icon "button" at bounding box center [159, 95] width 7 height 7
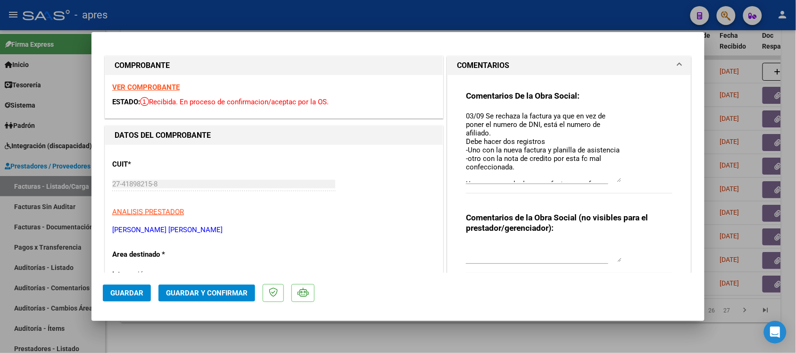
drag, startPoint x: 614, startPoint y: 128, endPoint x: 614, endPoint y: 182, distance: 53.7
click at [614, 182] on textarea "03/09 Se rechaza la factura ya que en vez de poner el numero de DNI, está el nu…" at bounding box center [544, 146] width 156 height 71
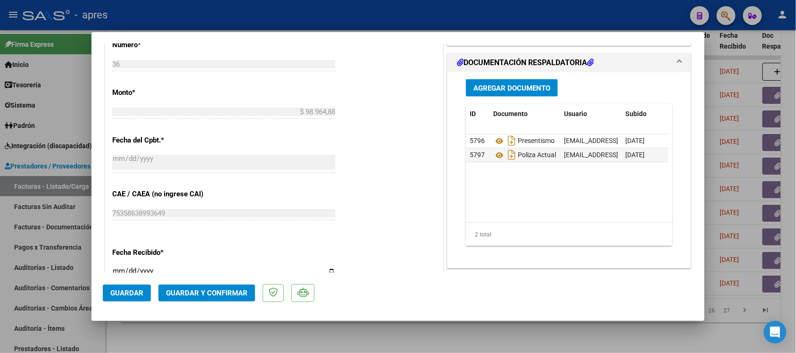
scroll to position [471, 0]
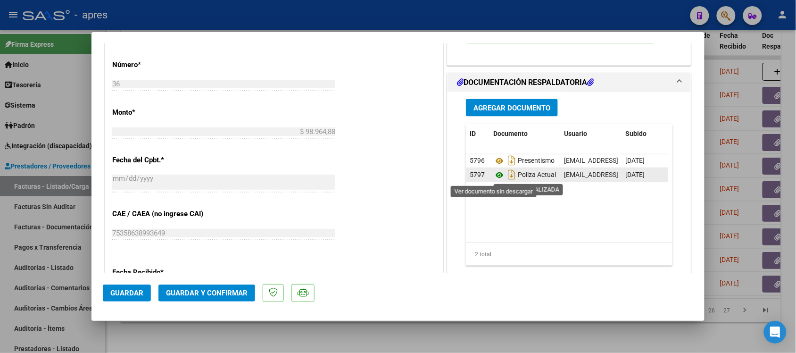
click at [494, 177] on icon at bounding box center [499, 175] width 12 height 11
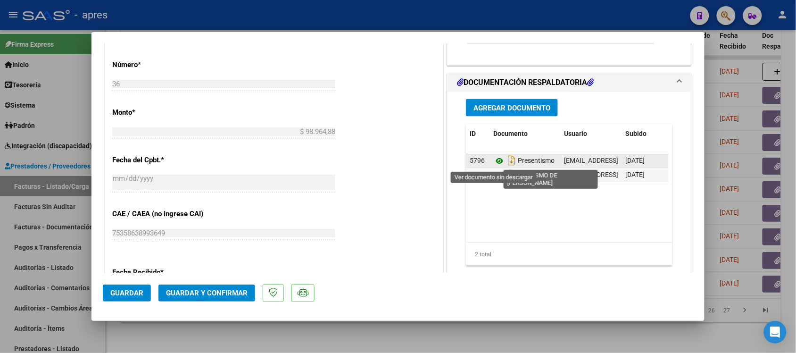
click at [494, 163] on icon at bounding box center [499, 161] width 12 height 11
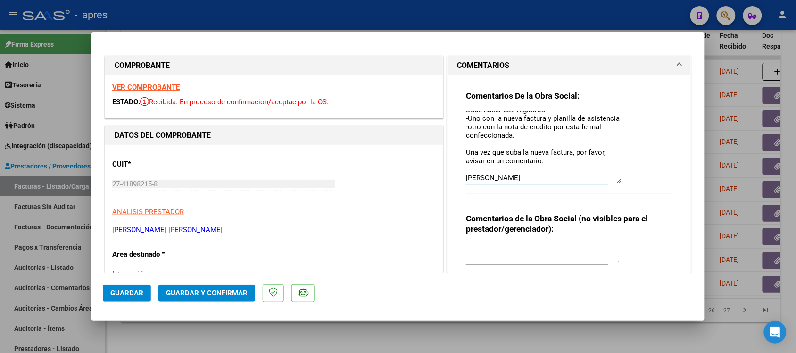
scroll to position [0, 0]
click at [174, 84] on strong "VER COMPROBANTE" at bounding box center [145, 87] width 67 height 8
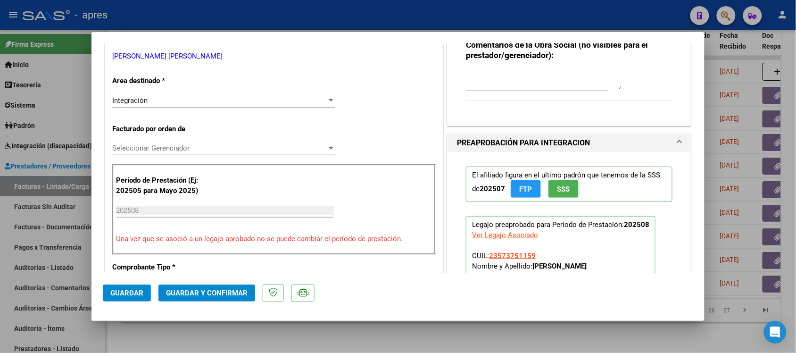
scroll to position [177, 0]
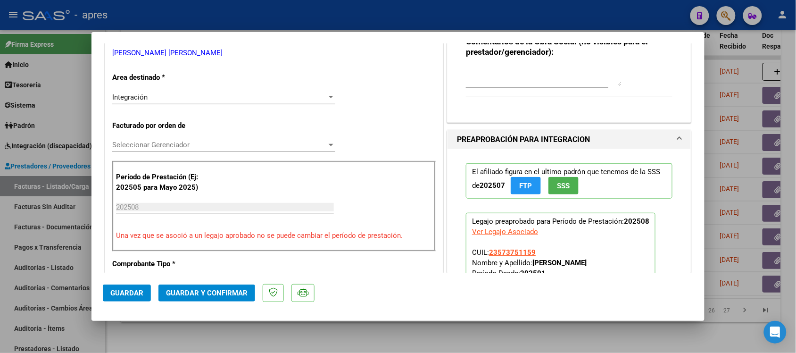
click at [166, 98] on div "Integración" at bounding box center [219, 97] width 215 height 8
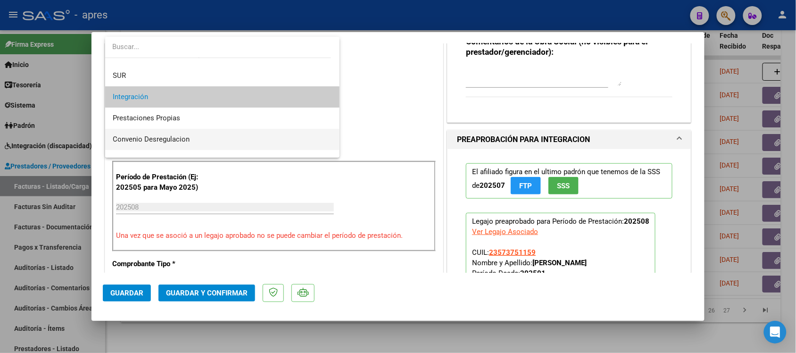
scroll to position [91, 0]
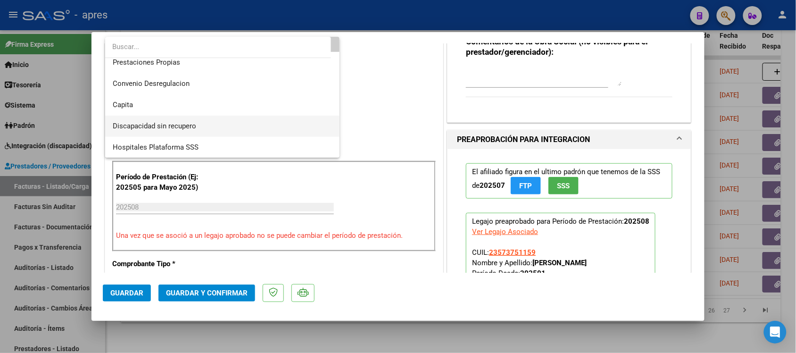
click at [202, 124] on span "Discapacidad sin recupero" at bounding box center [223, 126] width 220 height 21
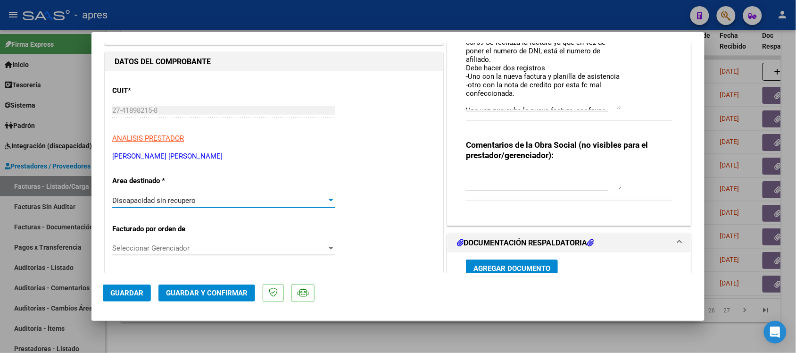
scroll to position [118, 0]
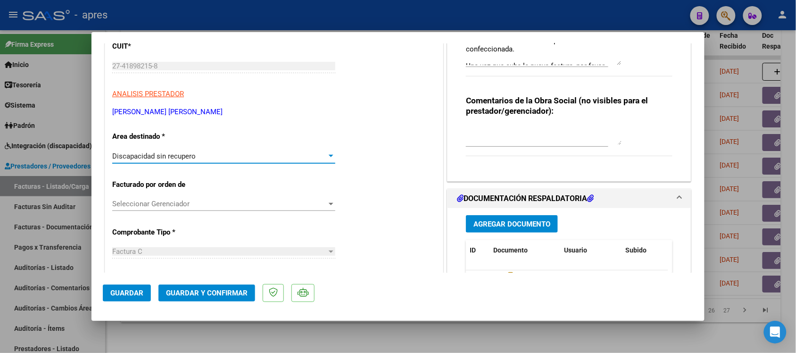
click at [501, 140] on textarea at bounding box center [544, 135] width 156 height 19
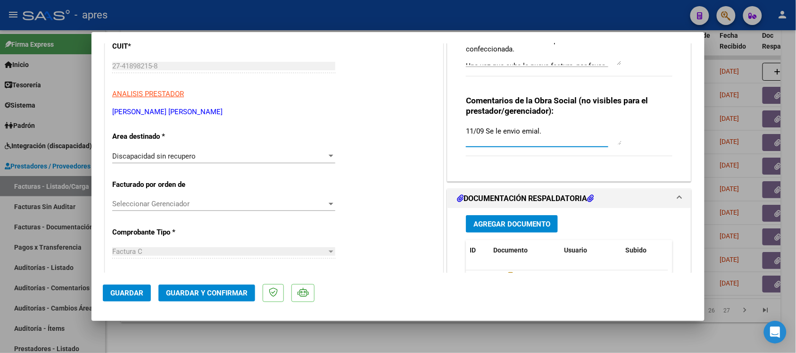
type textarea "11/09 Se le envio emial."
click at [118, 282] on span "Guardar" at bounding box center [126, 293] width 33 height 8
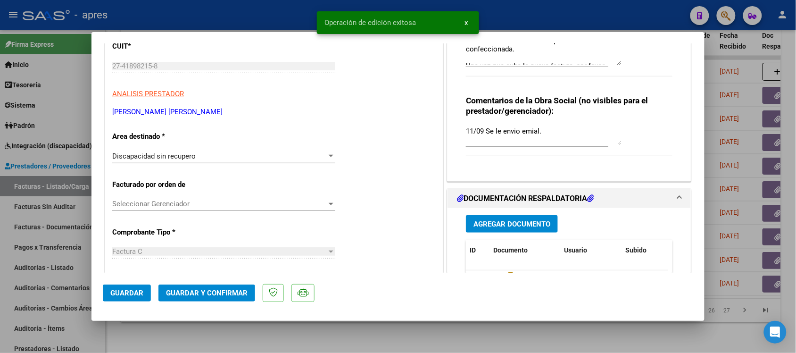
click at [281, 282] on div at bounding box center [398, 176] width 796 height 353
type input "$ 0,00"
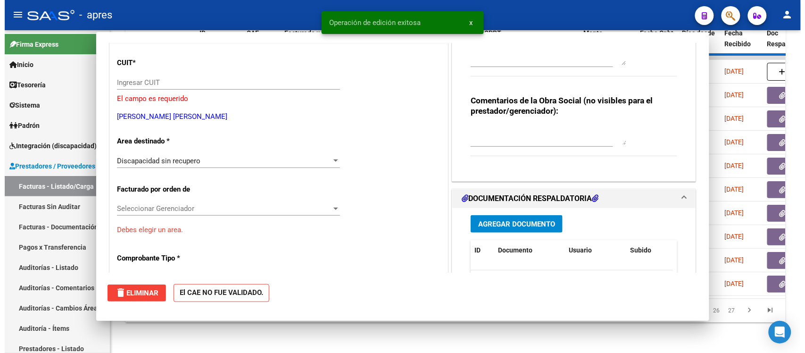
scroll to position [134, 0]
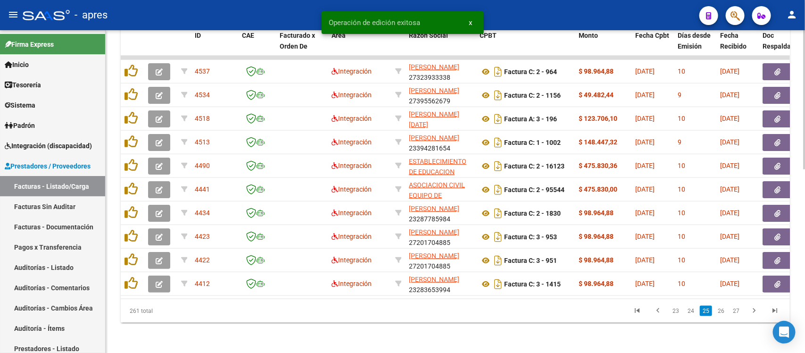
drag, startPoint x: 272, startPoint y: 300, endPoint x: 385, endPoint y: 297, distance: 113.7
click at [388, 282] on div "261 total 23 24 25 26 27" at bounding box center [455, 311] width 669 height 24
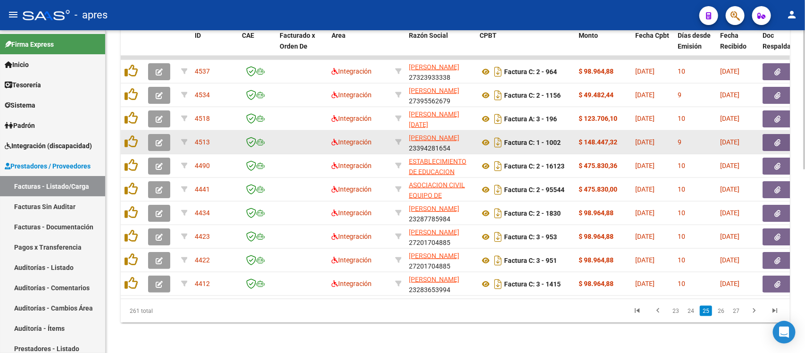
scroll to position [423, 0]
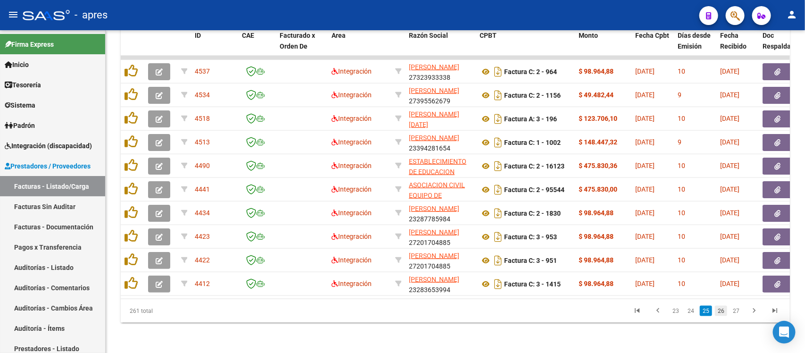
click at [644, 282] on link "26" at bounding box center [721, 310] width 12 height 10
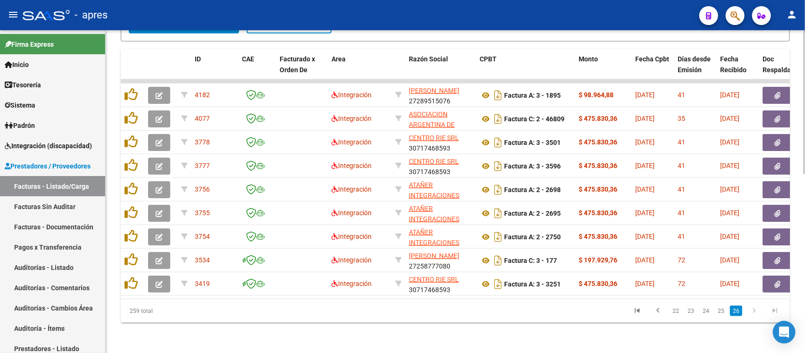
scroll to position [399, 0]
click at [644, 282] on link "23" at bounding box center [691, 310] width 12 height 10
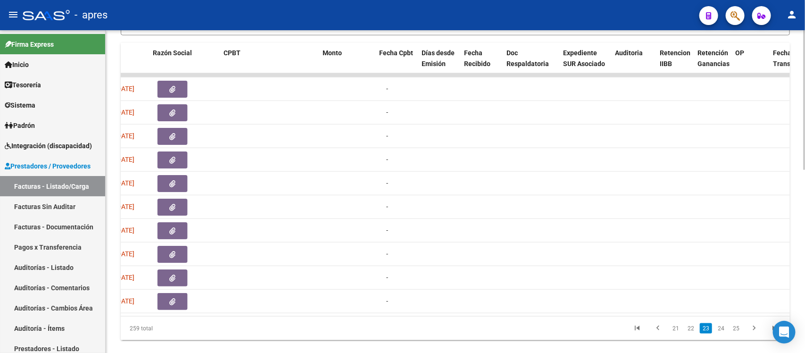
click at [478, 282] on datatable-body "4757 Integración IANNITELLI LUCIANA 27298122311 Factura A: 7 - 289 $ 98.964,88 …" at bounding box center [455, 194] width 669 height 243
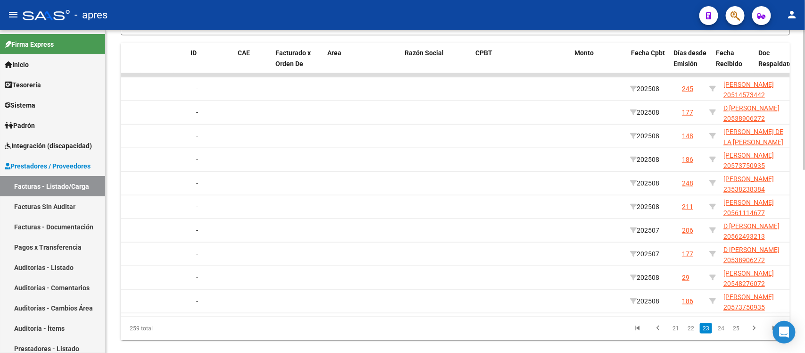
scroll to position [0, 0]
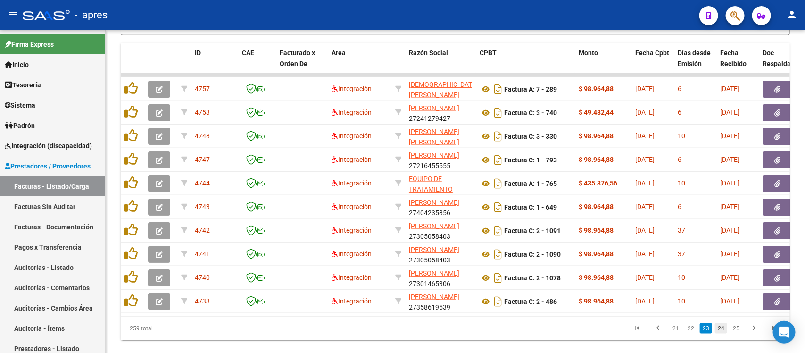
click at [644, 282] on link "24" at bounding box center [721, 328] width 12 height 10
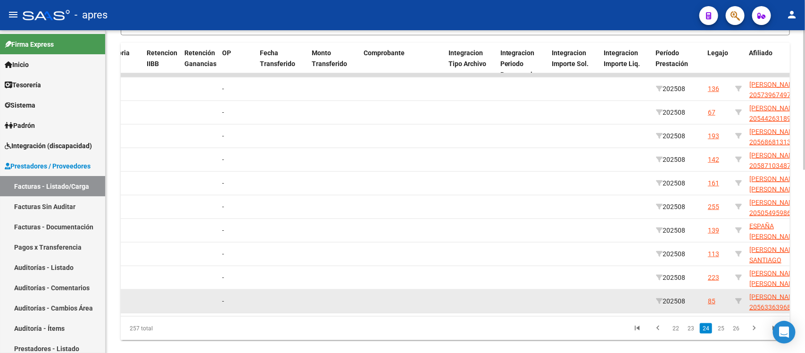
scroll to position [0, 797]
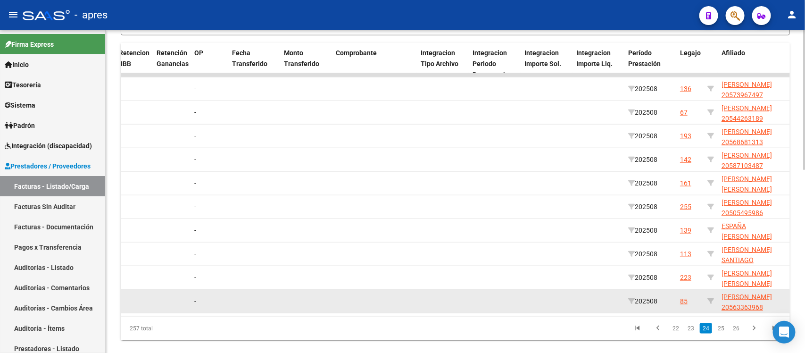
drag, startPoint x: 586, startPoint y: 302, endPoint x: 627, endPoint y: 300, distance: 41.1
click at [627, 282] on div "4534 Integración OJEDA SELVA DANIELA SOLEDAD 27395562679 Factura C: 2 - 1156 $ …" at bounding box center [421, 301] width 2195 height 24
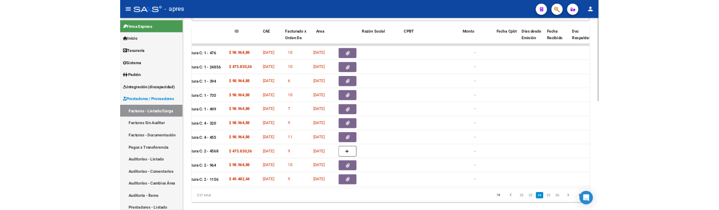
scroll to position [0, 0]
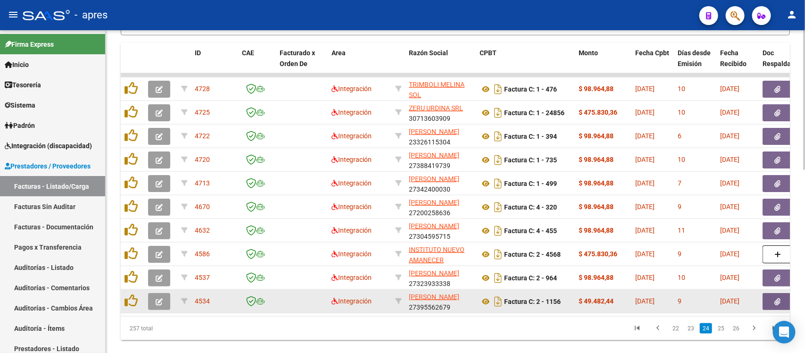
click at [149, 282] on button "button" at bounding box center [159, 301] width 22 height 17
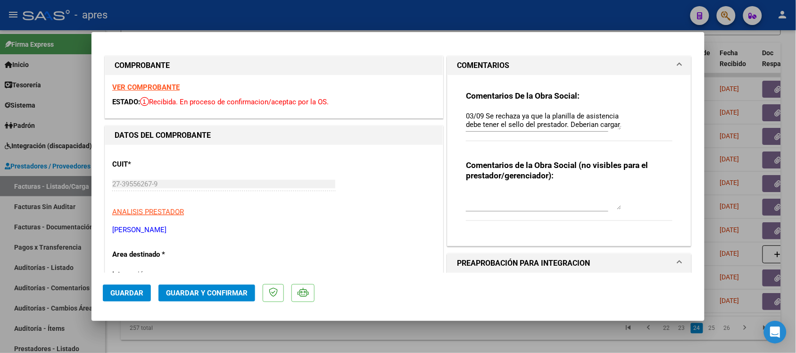
drag, startPoint x: 362, startPoint y: 346, endPoint x: 744, endPoint y: 8, distance: 509.7
click at [363, 282] on div at bounding box center [398, 176] width 796 height 353
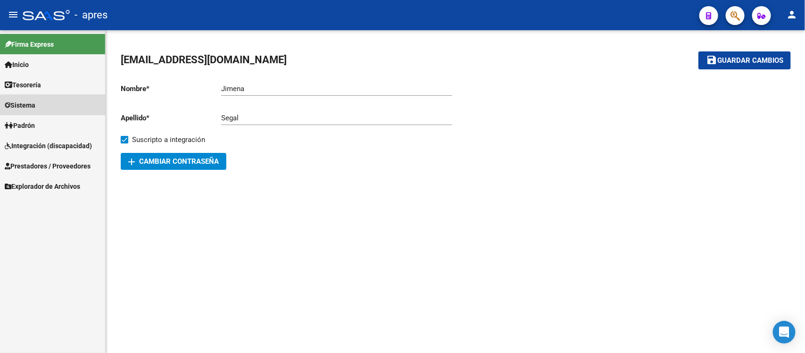
click at [54, 107] on link "Sistema" at bounding box center [52, 105] width 105 height 20
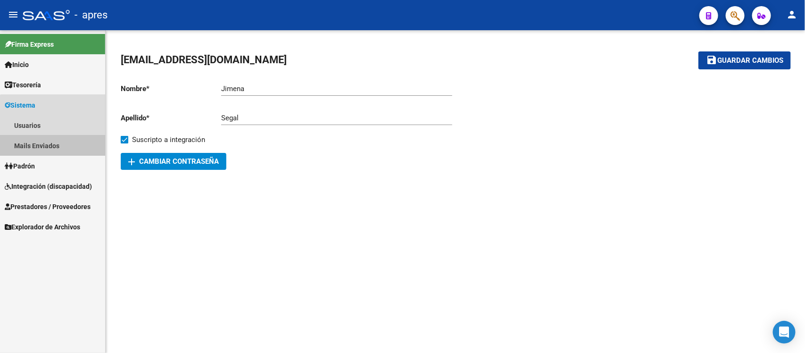
click at [62, 136] on link "Mails Enviados" at bounding box center [52, 145] width 105 height 20
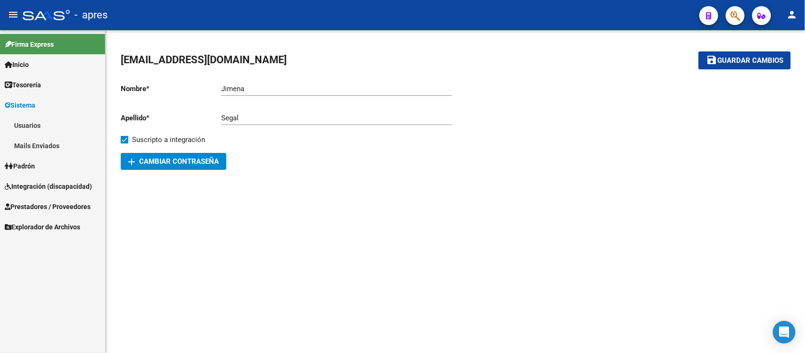
click at [57, 125] on link "Usuarios" at bounding box center [52, 125] width 105 height 20
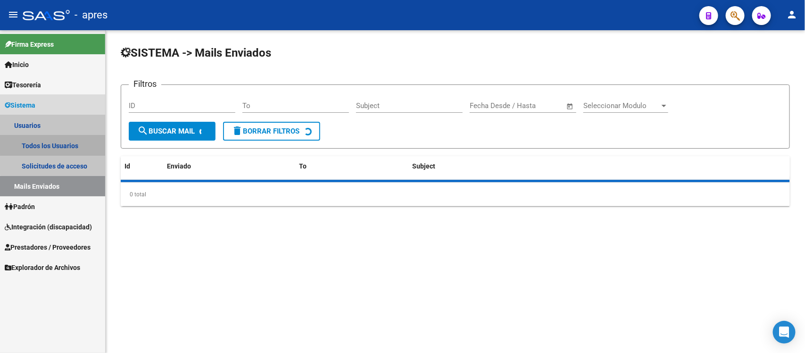
click at [68, 145] on link "Todos los Usuarios" at bounding box center [52, 145] width 105 height 20
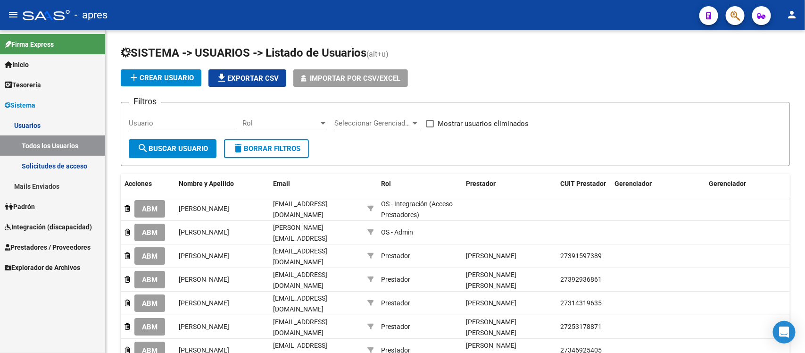
click at [65, 165] on link "Solicitudes de acceso" at bounding box center [52, 166] width 105 height 20
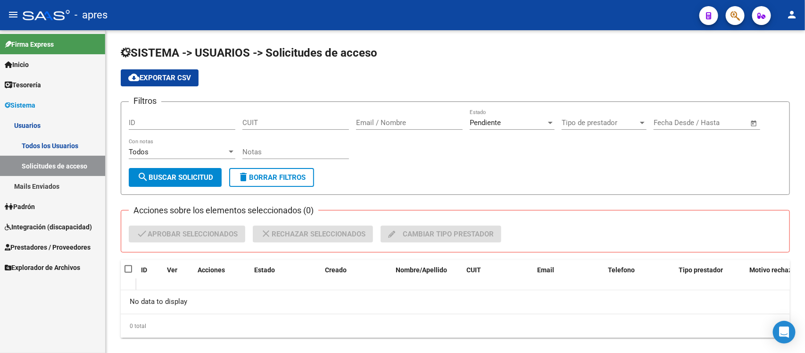
click at [63, 147] on link "Todos los Usuarios" at bounding box center [52, 145] width 105 height 20
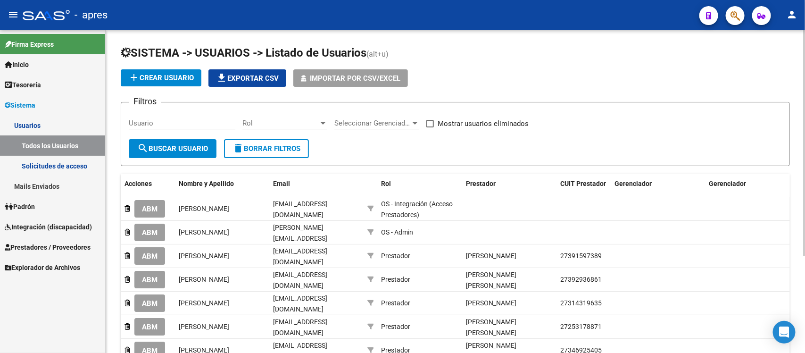
drag, startPoint x: 175, startPoint y: 124, endPoint x: 187, endPoint y: 128, distance: 13.1
click at [175, 126] on input "Usuario" at bounding box center [182, 123] width 107 height 8
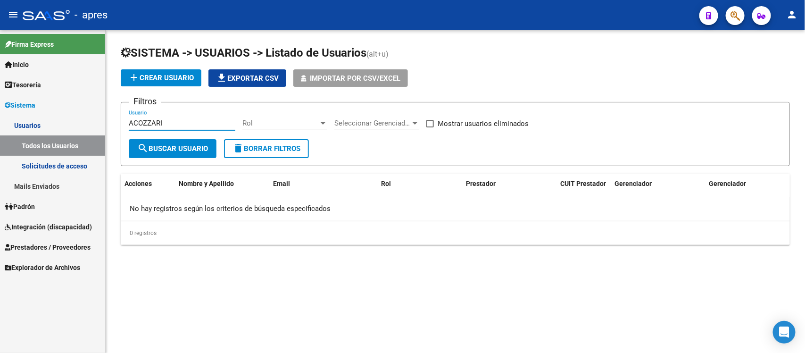
click at [137, 119] on input "ACOZZARI" at bounding box center [182, 123] width 107 height 8
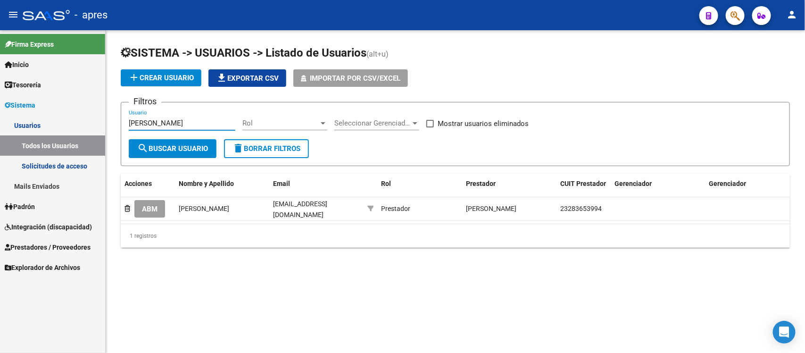
type input "SCOZZARI"
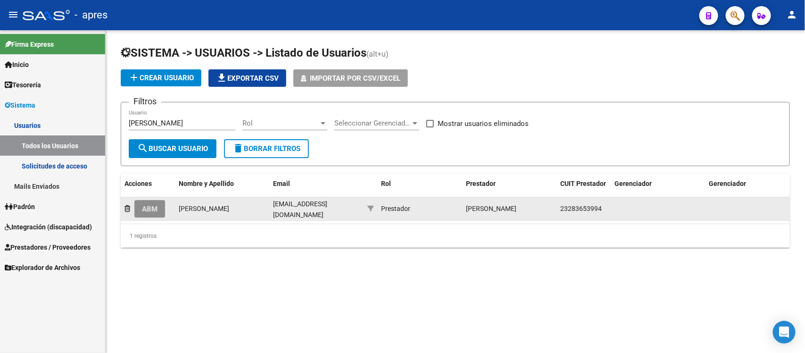
click at [150, 207] on span "ABM" at bounding box center [150, 209] width 16 height 8
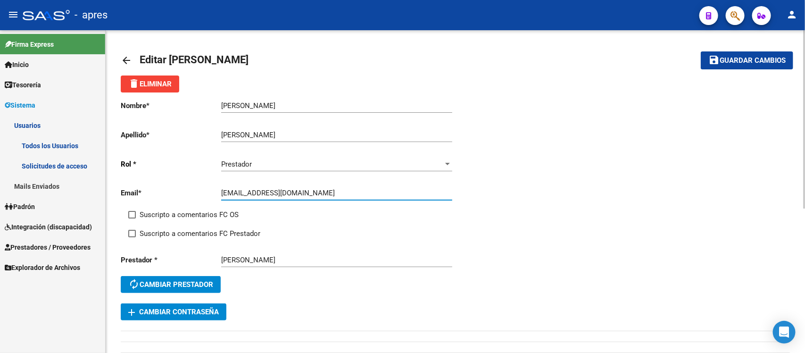
drag, startPoint x: 313, startPoint y: 192, endPoint x: 217, endPoint y: 194, distance: 95.2
click at [217, 194] on app-form-text-field "Email * noescozzari@gmail.com Ingresar email" at bounding box center [286, 193] width 331 height 8
click at [122, 59] on mat-icon "arrow_back" at bounding box center [126, 60] width 11 height 11
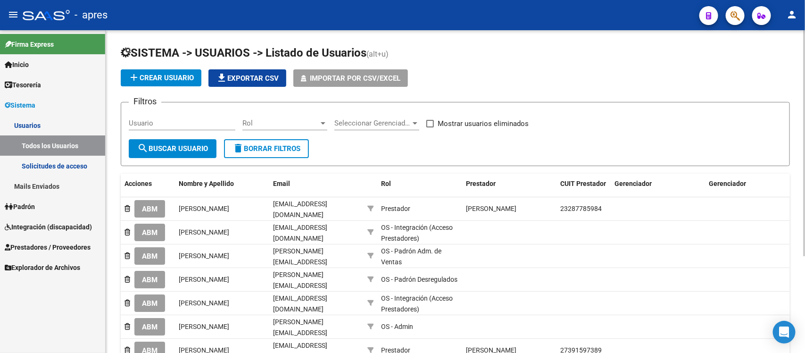
click at [179, 120] on input "Usuario" at bounding box center [182, 123] width 107 height 8
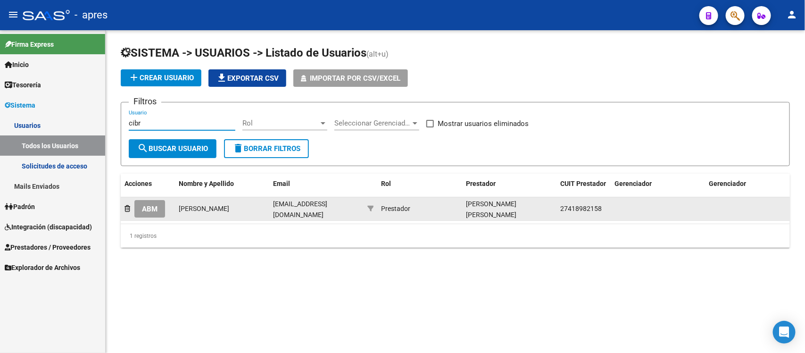
type input "cibr"
click at [157, 208] on span "ABM" at bounding box center [150, 209] width 16 height 8
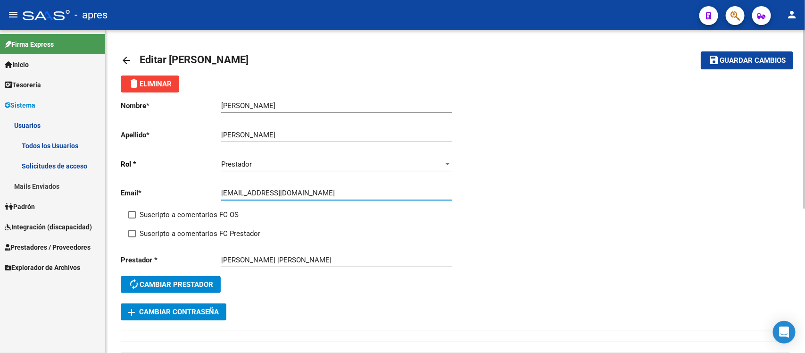
drag, startPoint x: 330, startPoint y: 192, endPoint x: 217, endPoint y: 189, distance: 113.2
click at [217, 189] on app-form-text-field "Email * [EMAIL_ADDRESS][DOMAIN_NAME] Ingresar email" at bounding box center [286, 193] width 331 height 8
click at [126, 58] on mat-icon "arrow_back" at bounding box center [126, 60] width 11 height 11
